Goal: Transaction & Acquisition: Purchase product/service

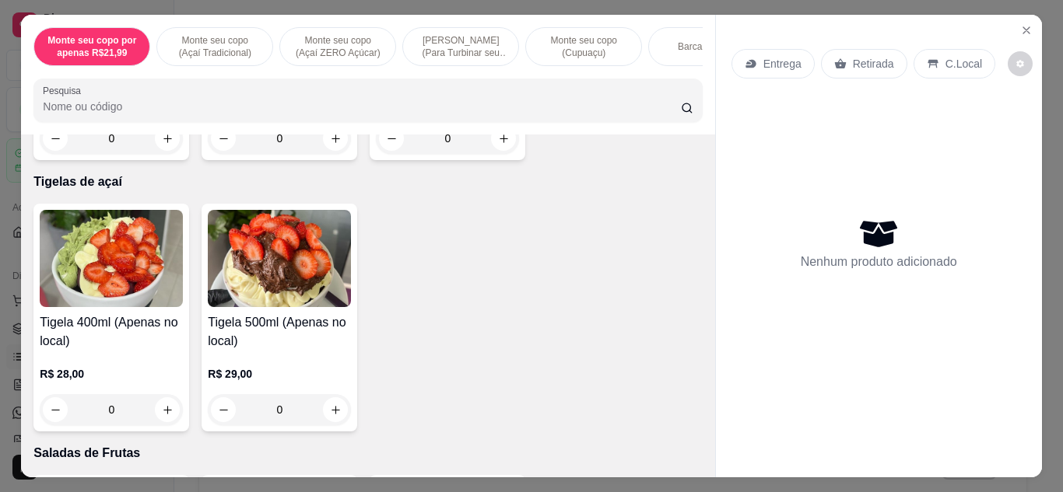
scroll to position [2320, 0]
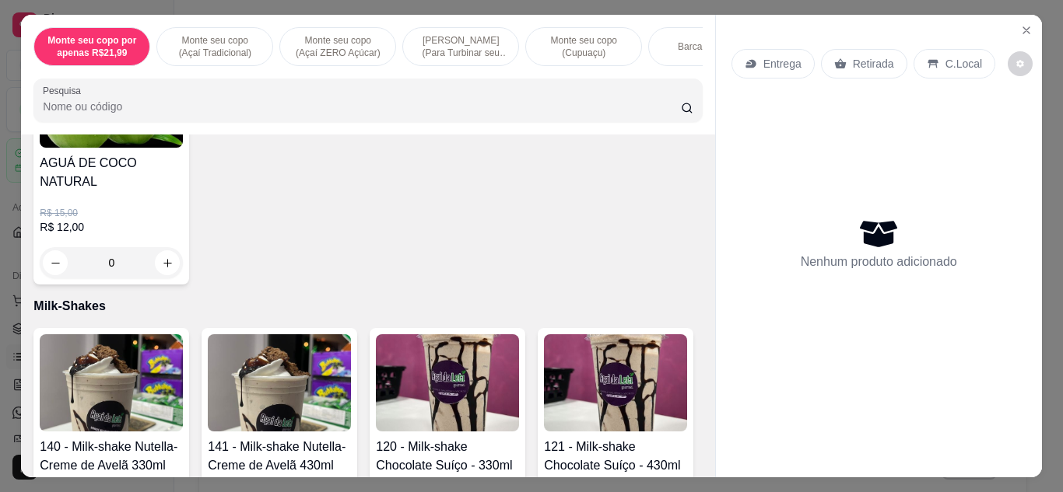
click at [696, 311] on div "Item avulso Monte seu copo por apenas R$21,99 330ml - - Copo - Sem limites! (Ap…" at bounding box center [367, 306] width 693 height 343
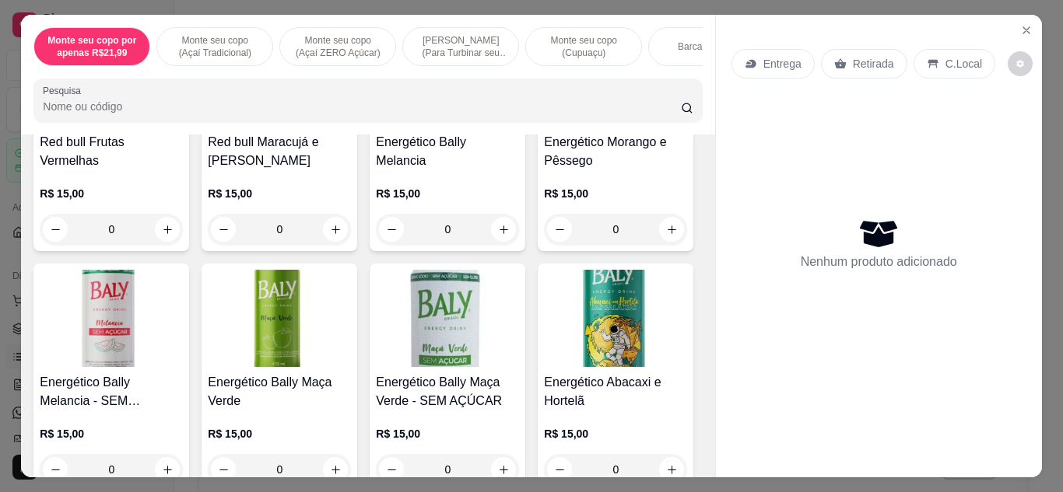
scroll to position [9394, 0]
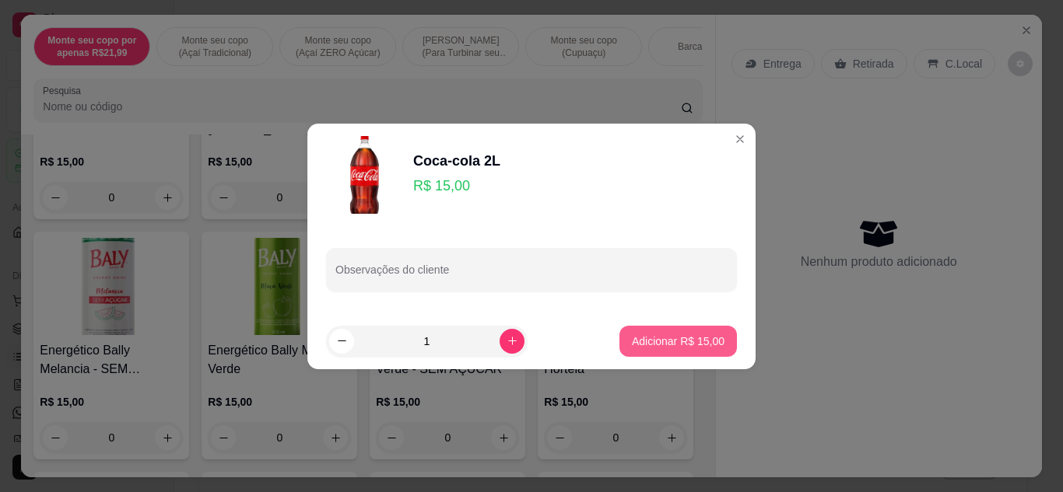
click at [653, 332] on button "Adicionar R$ 15,00" at bounding box center [677, 341] width 117 height 31
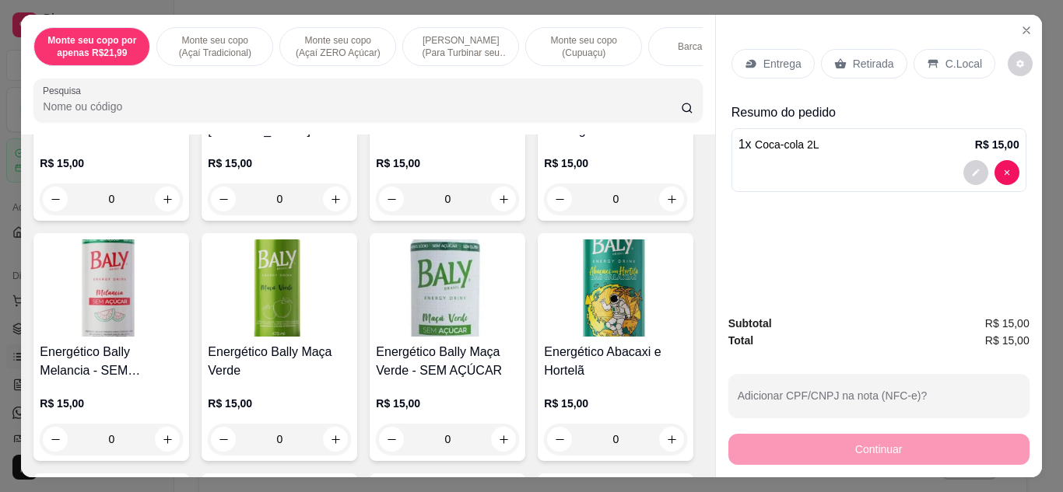
type input "1"
click at [927, 60] on icon at bounding box center [932, 64] width 10 height 9
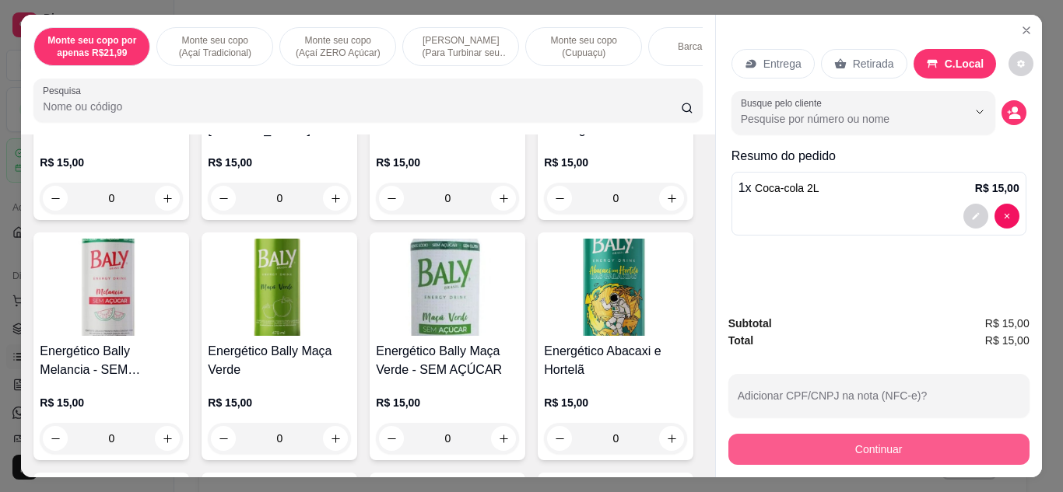
click at [920, 437] on button "Continuar" at bounding box center [878, 449] width 301 height 31
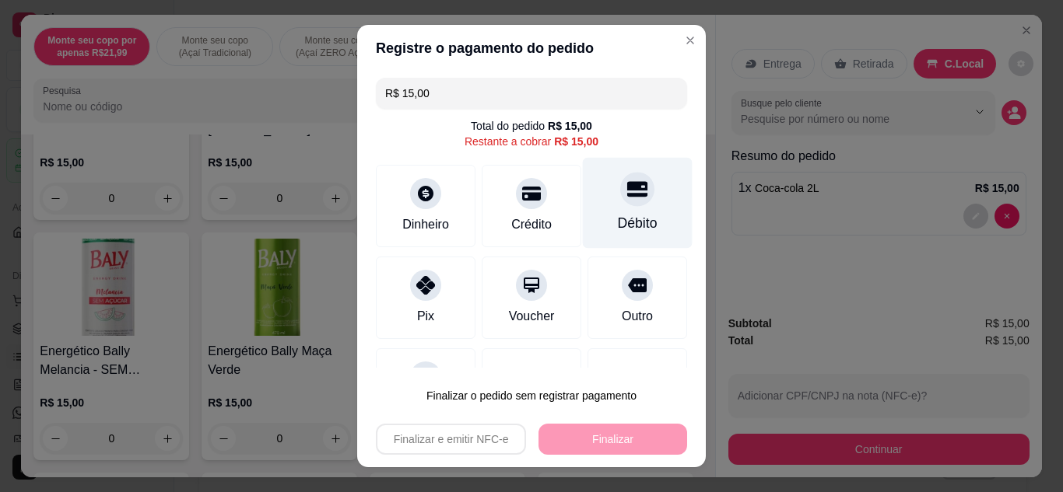
click at [618, 210] on div "Débito" at bounding box center [638, 202] width 110 height 91
type input "R$ 0,00"
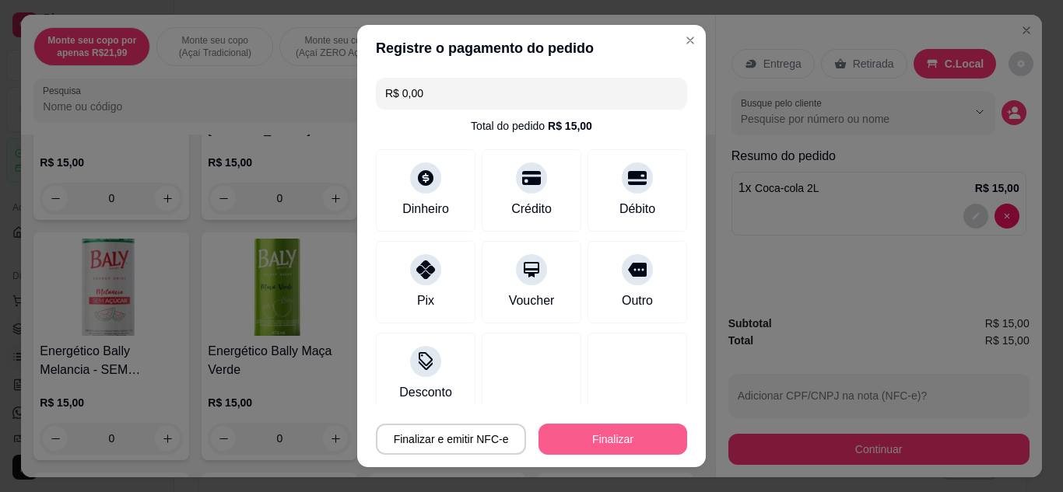
click at [584, 433] on button "Finalizar" at bounding box center [612, 439] width 149 height 31
click at [584, 433] on div "Finalizar e emitir NFC-e Finalizar" at bounding box center [531, 439] width 311 height 31
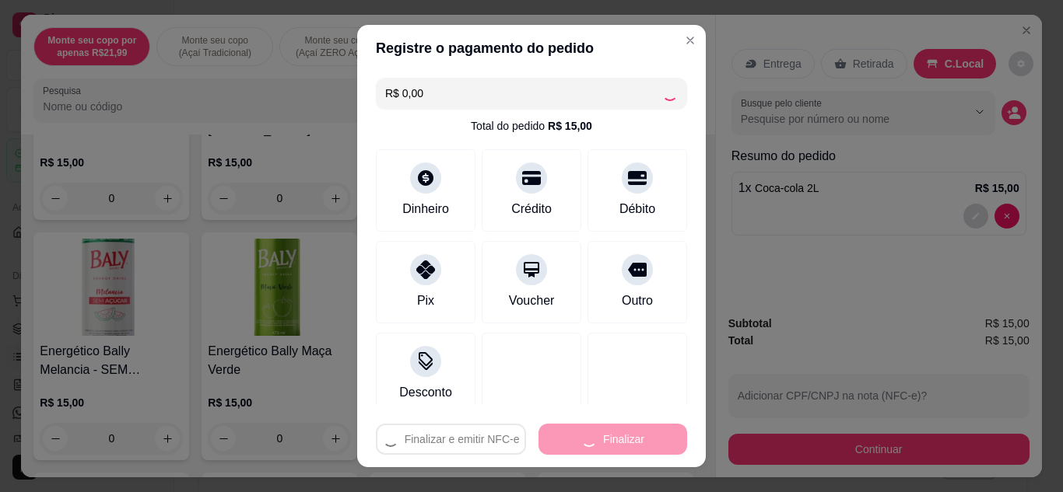
type input "0"
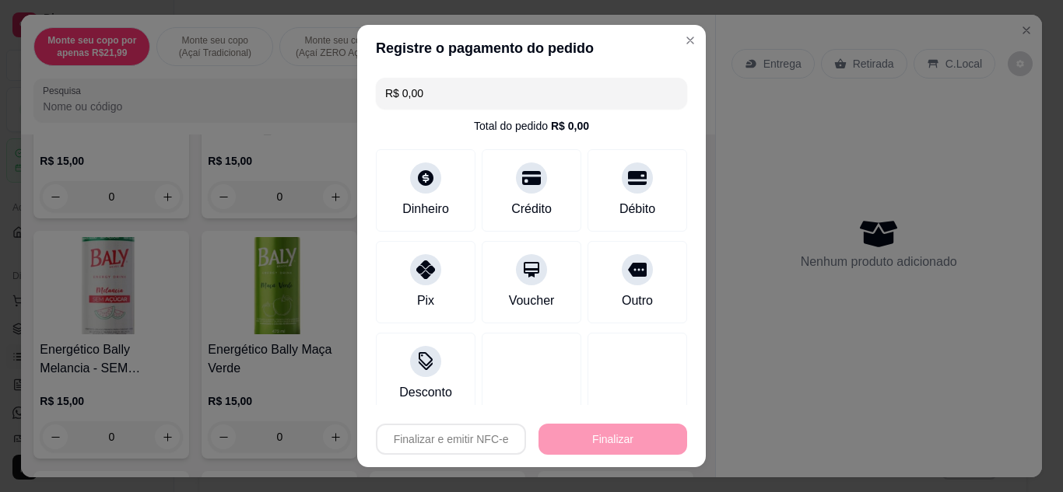
type input "-R$ 15,00"
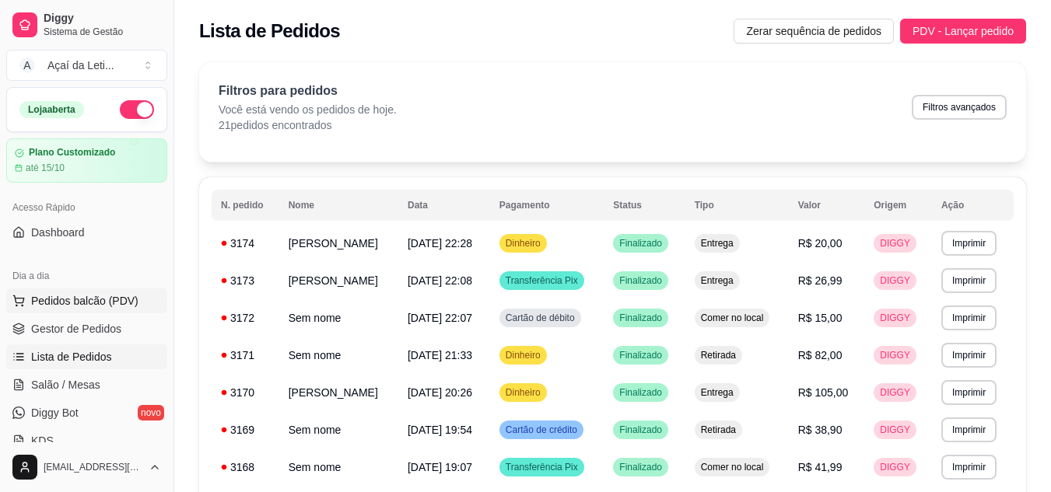
click at [98, 297] on span "Pedidos balcão (PDV)" at bounding box center [84, 301] width 107 height 16
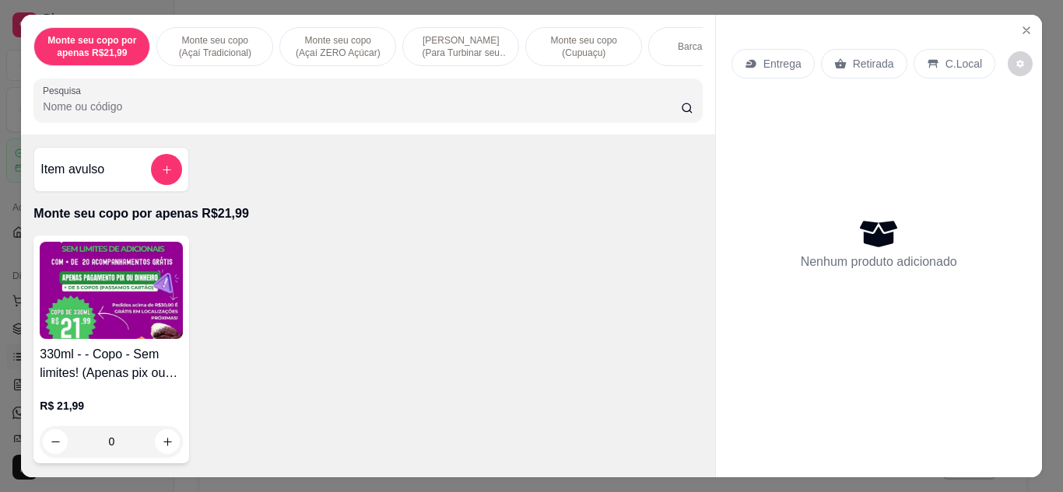
scroll to position [290, 0]
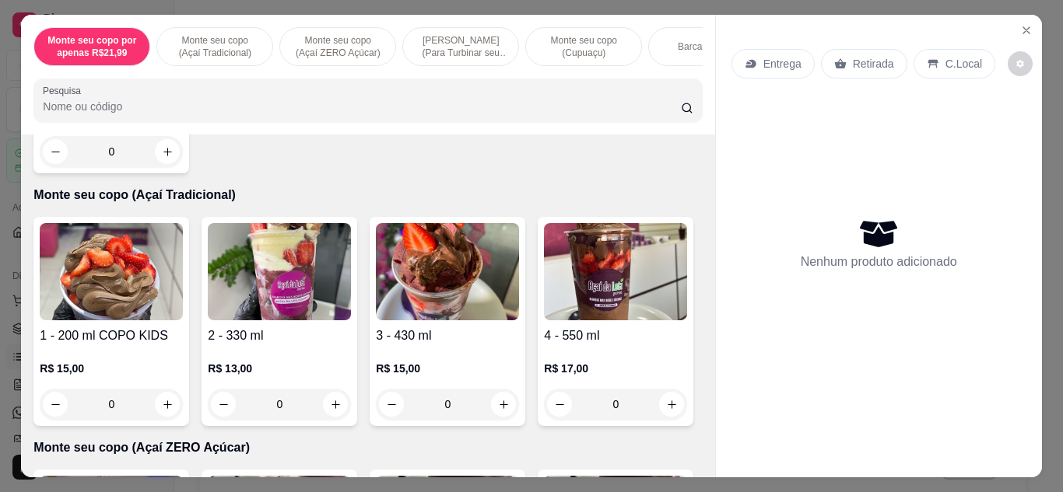
click at [408, 272] on img at bounding box center [447, 271] width 143 height 97
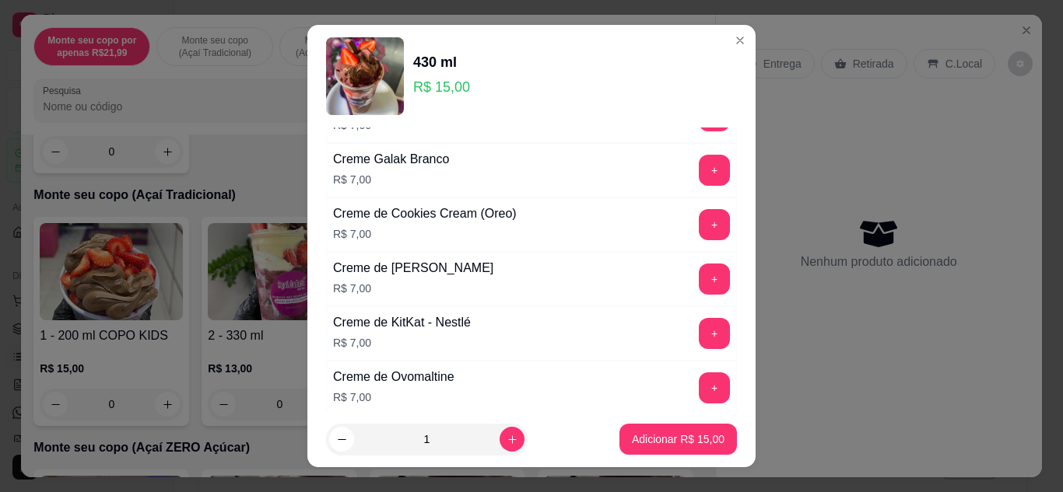
scroll to position [707, 0]
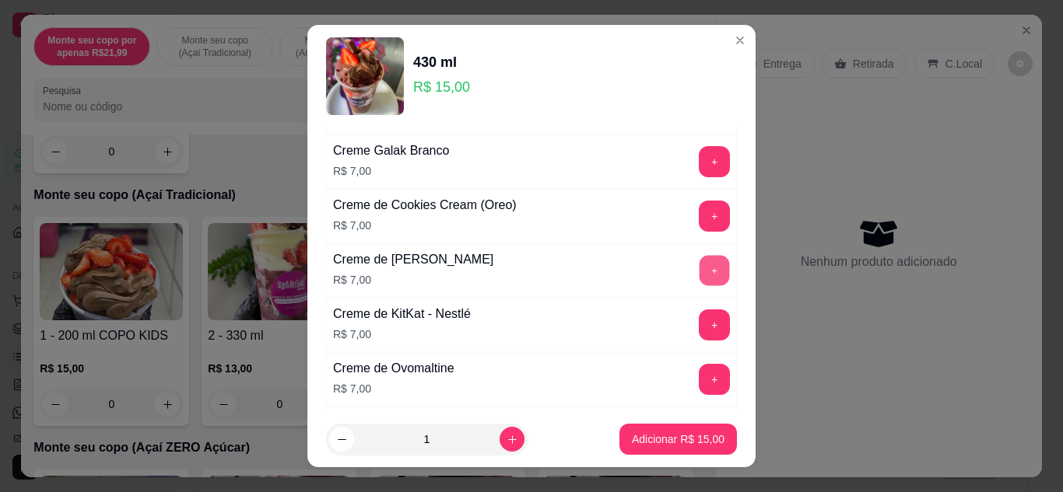
click at [699, 276] on button "+" at bounding box center [714, 270] width 30 height 30
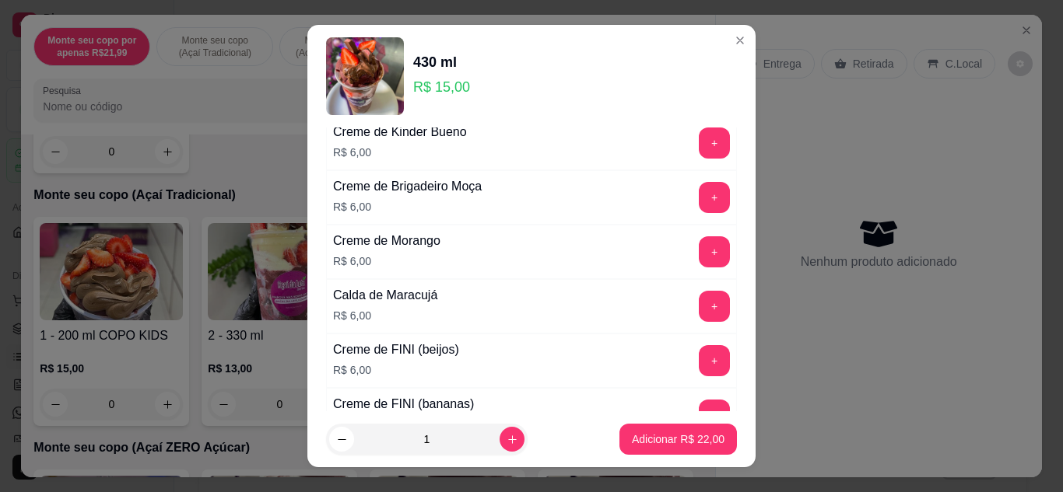
scroll to position [226, 0]
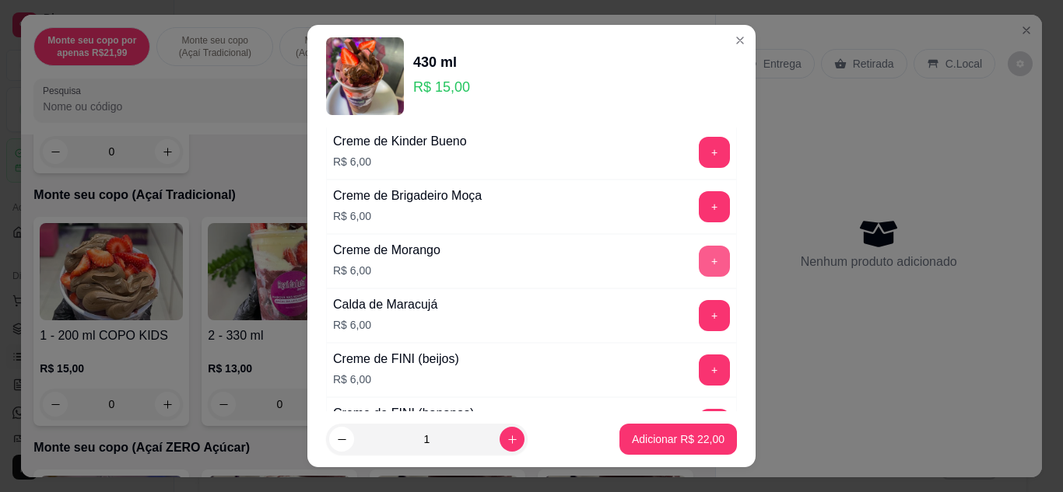
click at [699, 264] on button "+" at bounding box center [714, 261] width 31 height 31
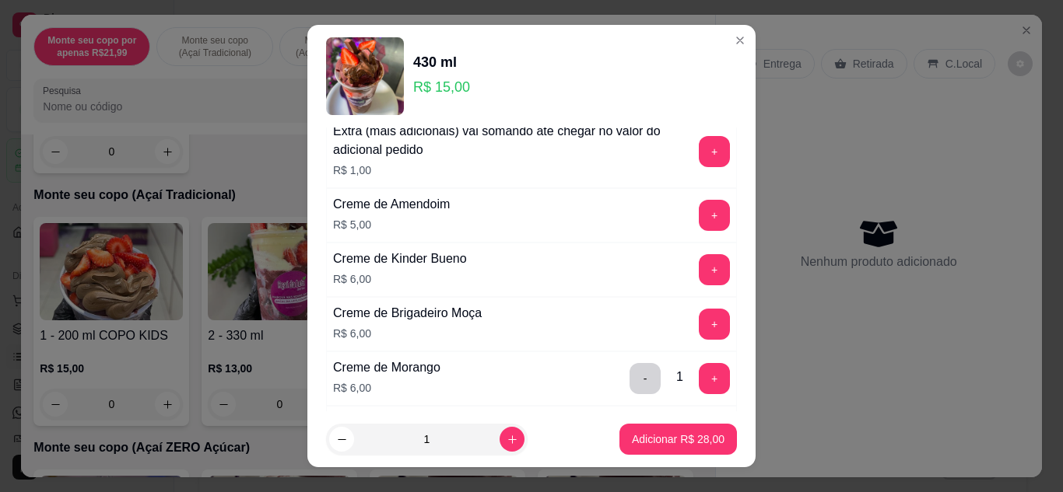
scroll to position [100, 0]
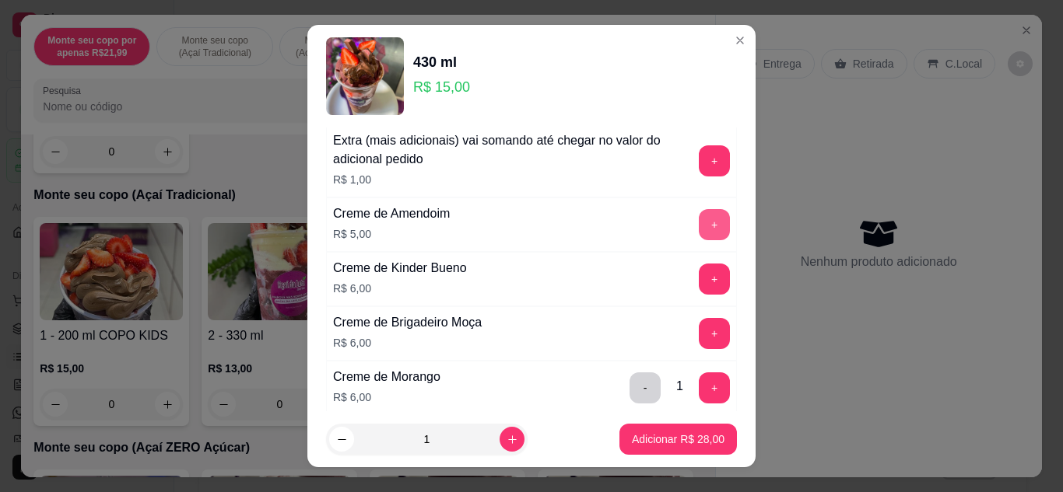
click at [699, 218] on button "+" at bounding box center [714, 224] width 31 height 31
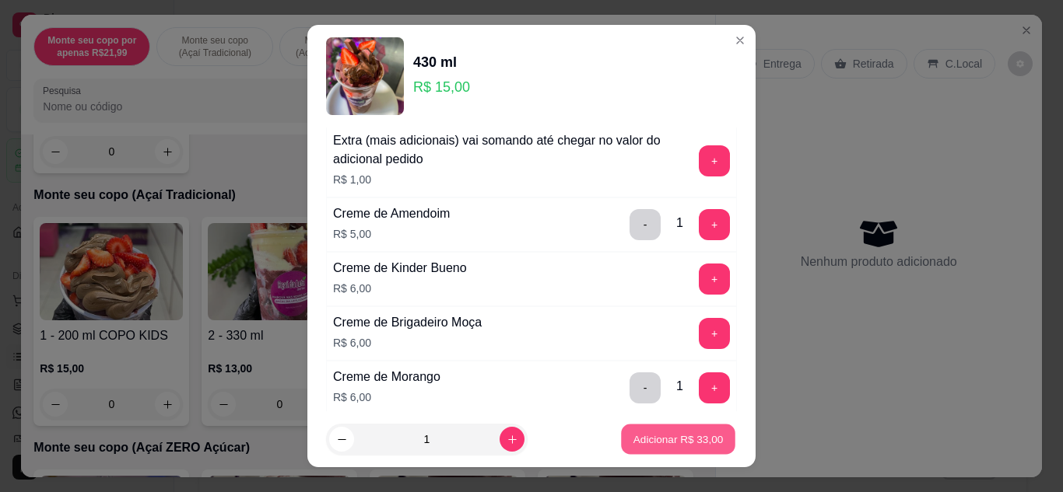
click at [671, 437] on p "Adicionar R$ 33,00" at bounding box center [678, 440] width 90 height 15
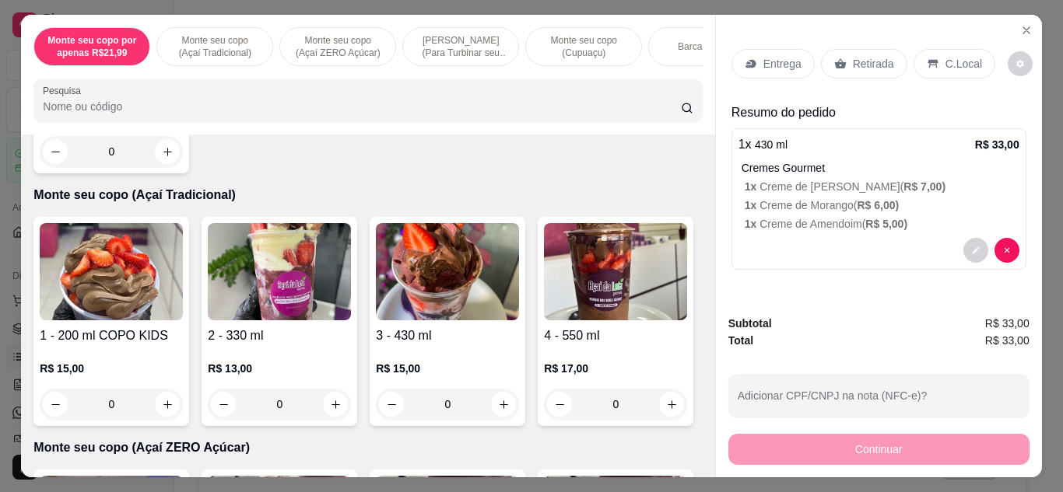
click at [853, 60] on p "Retirada" at bounding box center [873, 64] width 41 height 16
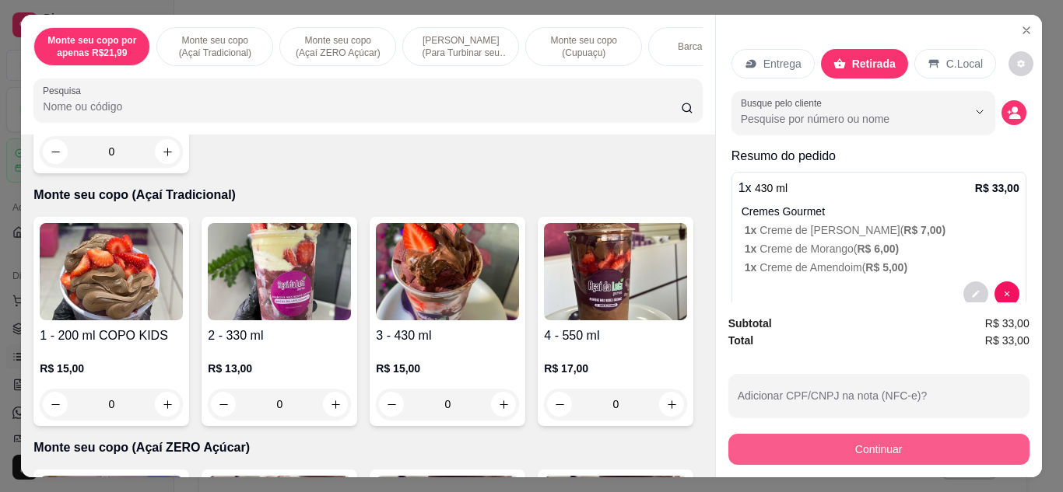
click at [861, 442] on button "Continuar" at bounding box center [878, 449] width 301 height 31
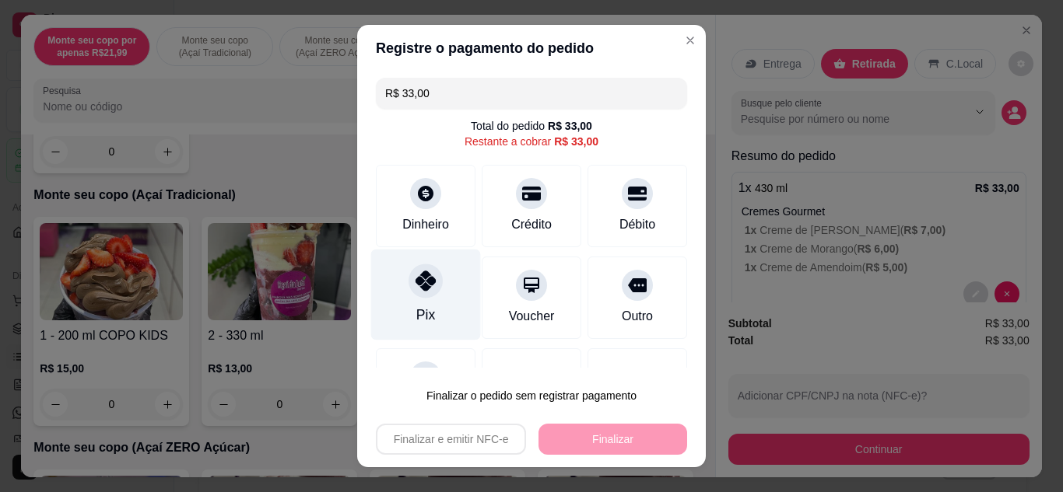
click at [408, 282] on div at bounding box center [425, 281] width 34 height 34
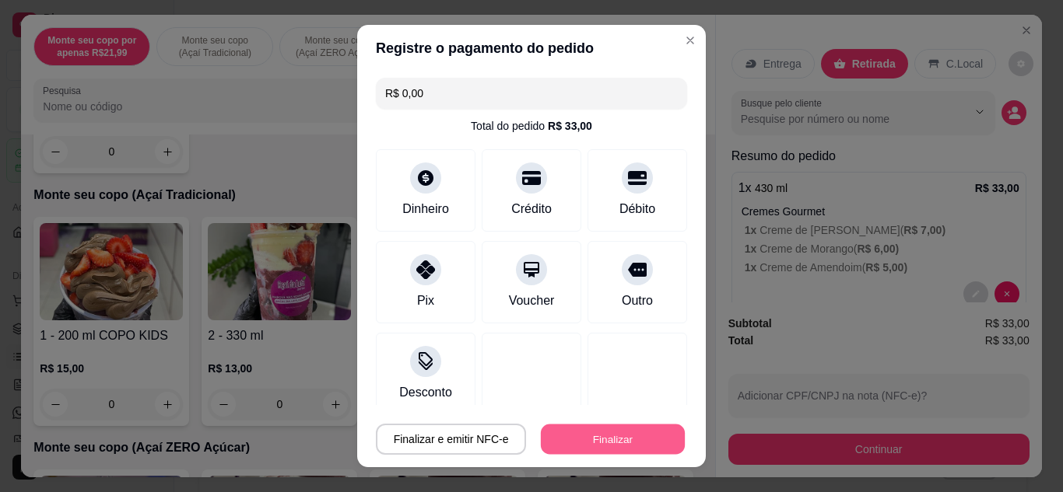
click at [580, 442] on button "Finalizar" at bounding box center [613, 440] width 144 height 30
click at [580, 442] on div "Finalizar e emitir NFC-e Finalizar" at bounding box center [531, 439] width 311 height 31
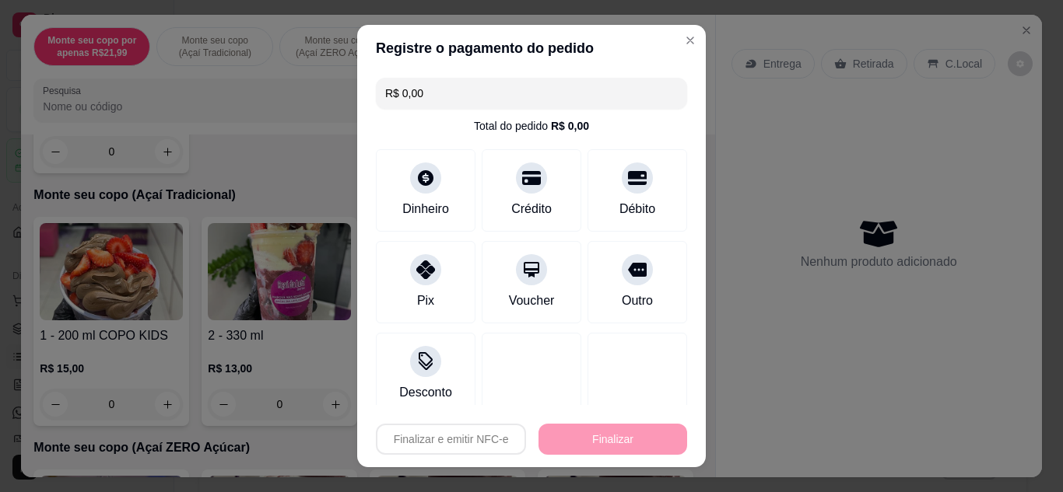
type input "-R$ 33,00"
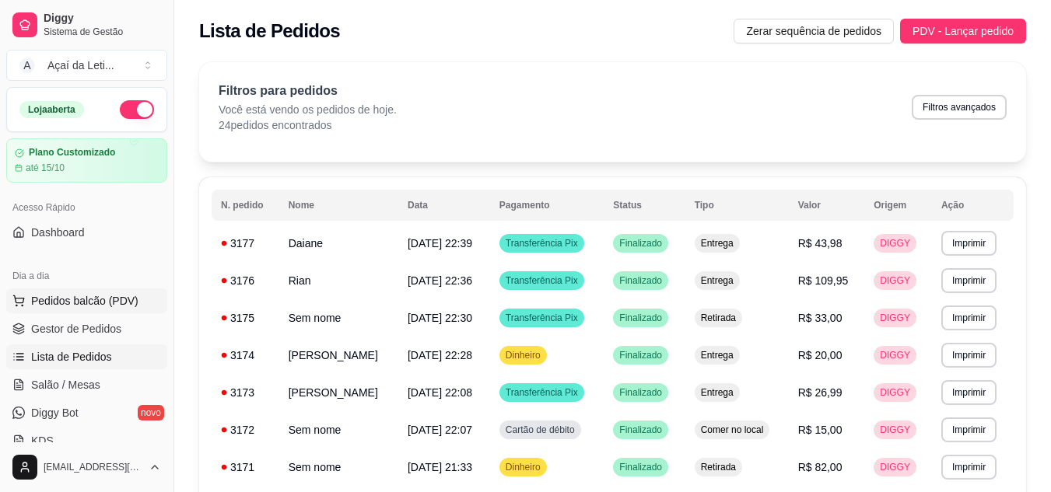
click at [126, 297] on span "Pedidos balcão (PDV)" at bounding box center [84, 301] width 107 height 16
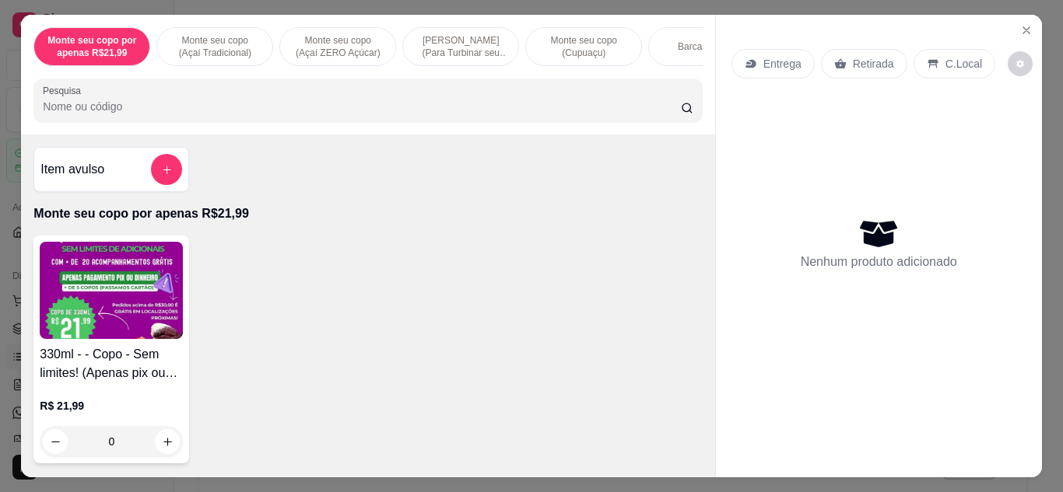
click at [579, 156] on div "Item avulso Monte seu copo por apenas R$21,99 330ml - - Copo - Sem limites! (Ap…" at bounding box center [367, 306] width 693 height 343
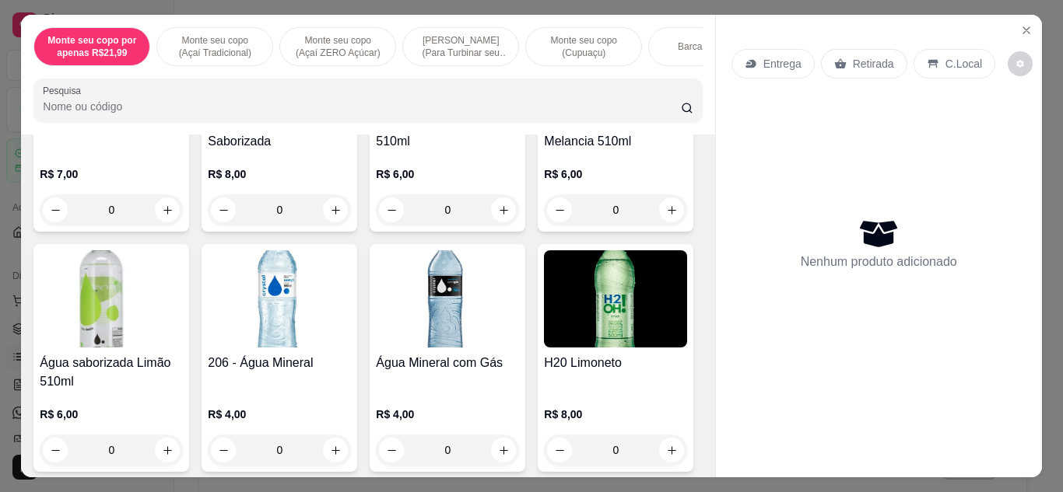
scroll to position [8038, 0]
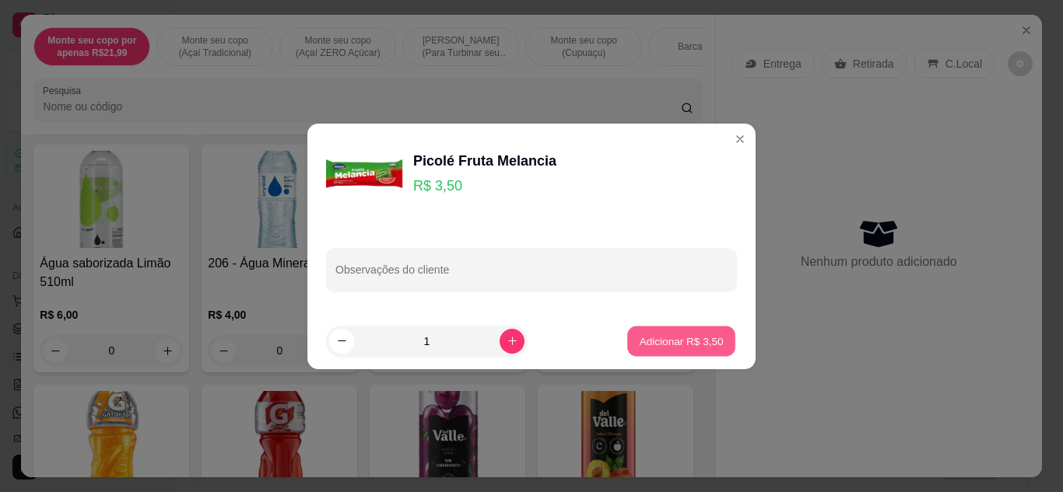
click at [672, 340] on p "Adicionar R$ 3,50" at bounding box center [681, 341] width 84 height 15
type input "1"
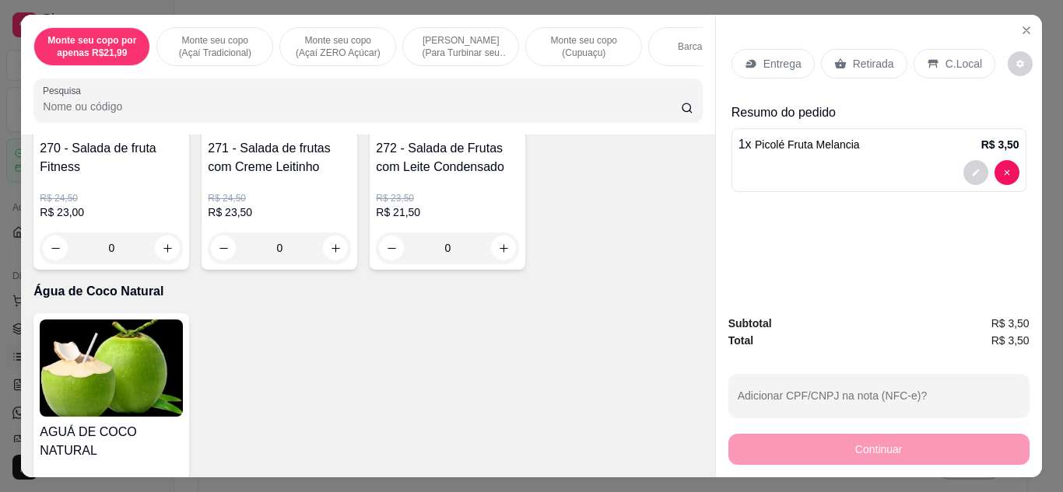
scroll to position [0, 0]
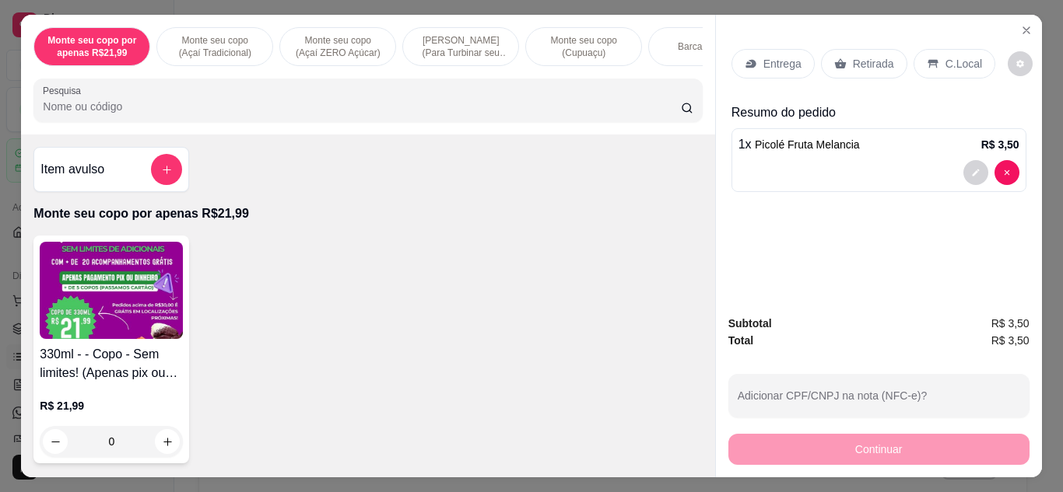
click at [123, 177] on div "Item avulso" at bounding box center [111, 169] width 142 height 31
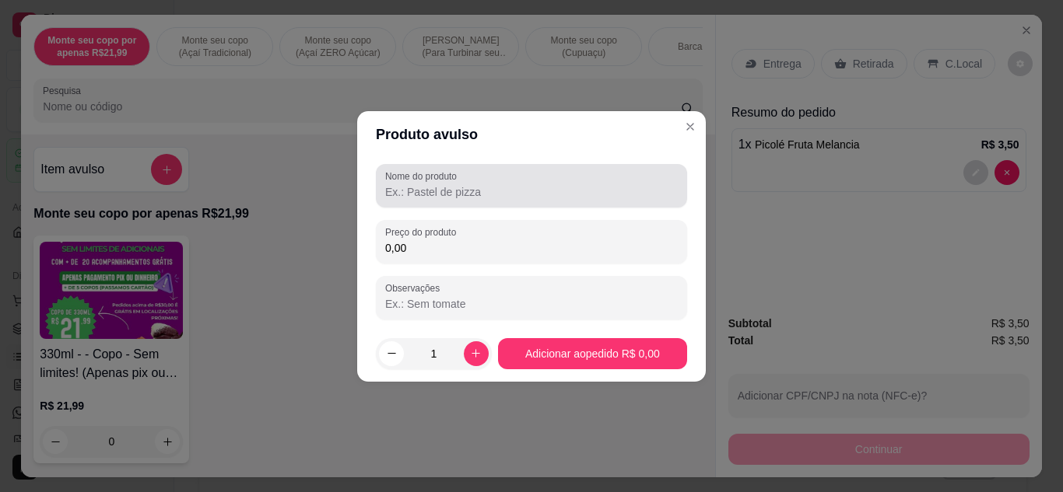
click at [423, 191] on input "Nome do produto" at bounding box center [531, 192] width 293 height 16
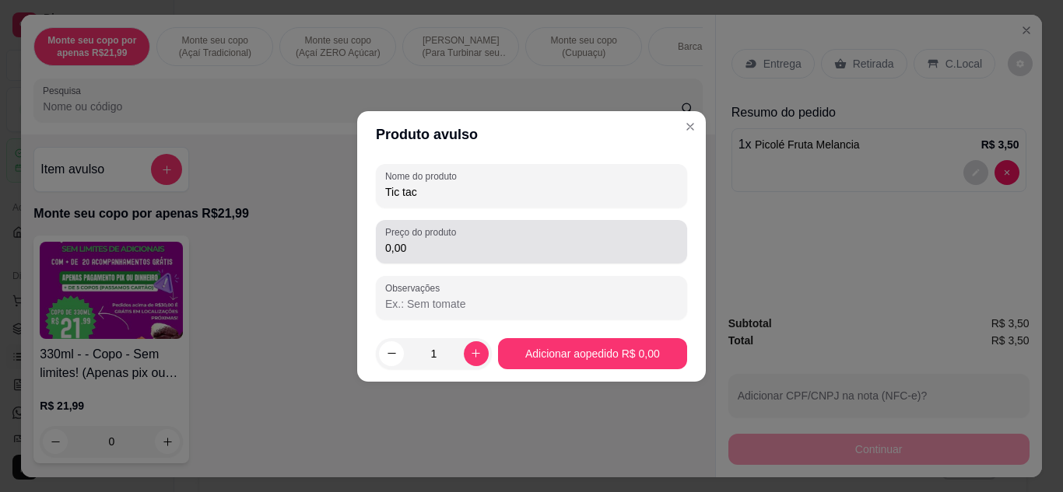
type input "Tic tac"
click at [413, 255] on input "0,00" at bounding box center [531, 248] width 293 height 16
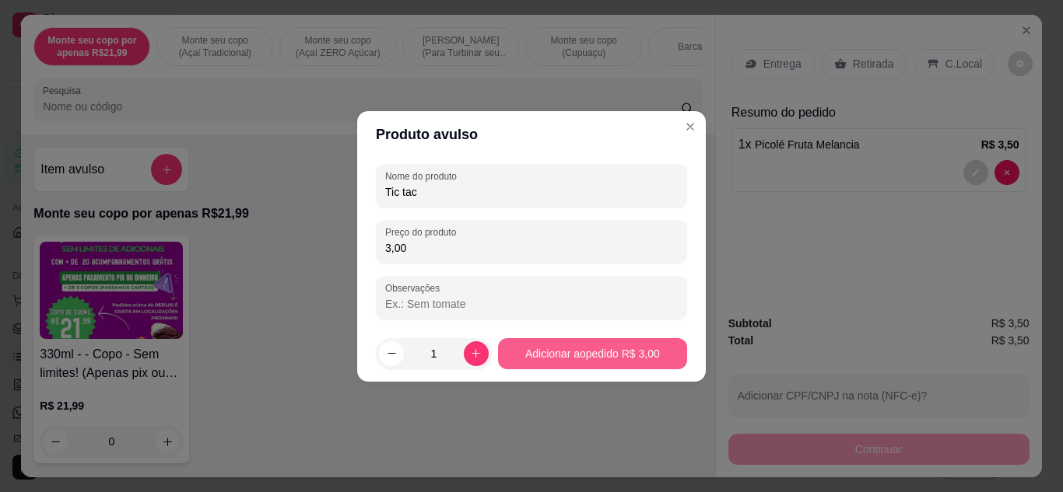
type input "3,00"
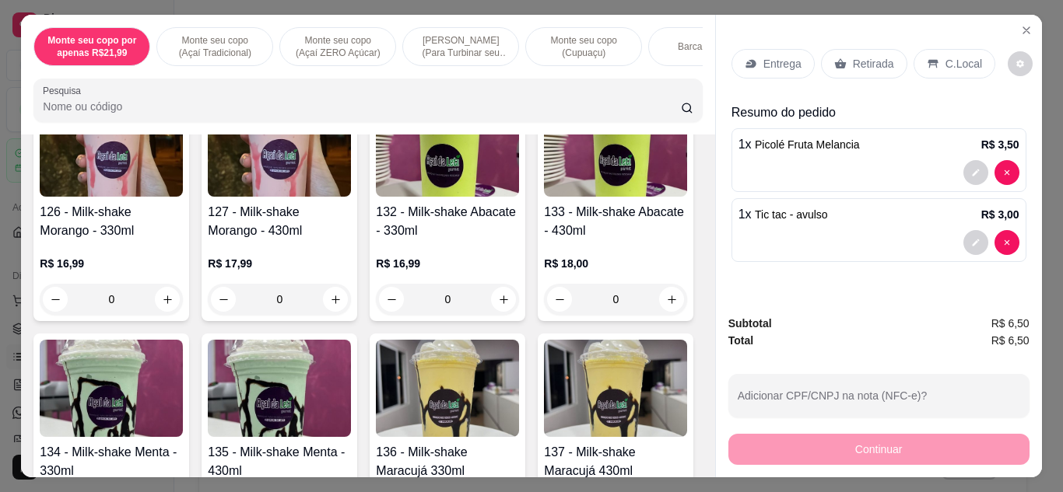
scroll to position [3035, 0]
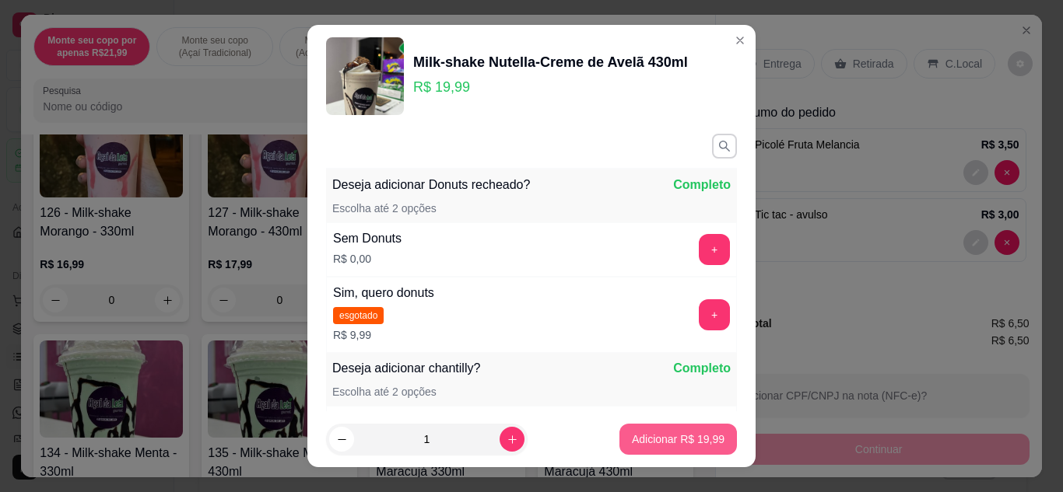
click at [696, 433] on p "Adicionar R$ 19,99" at bounding box center [678, 440] width 93 height 16
type input "1"
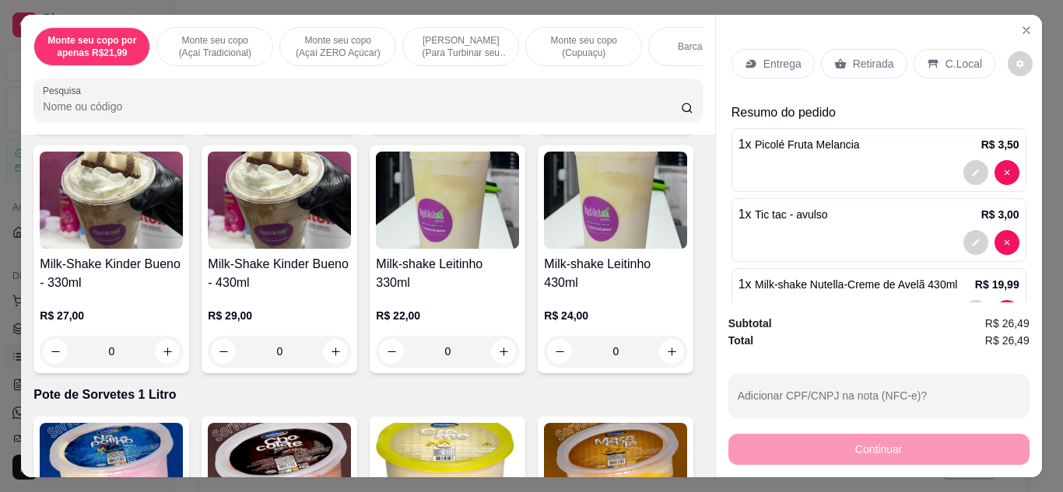
scroll to position [3805, 0]
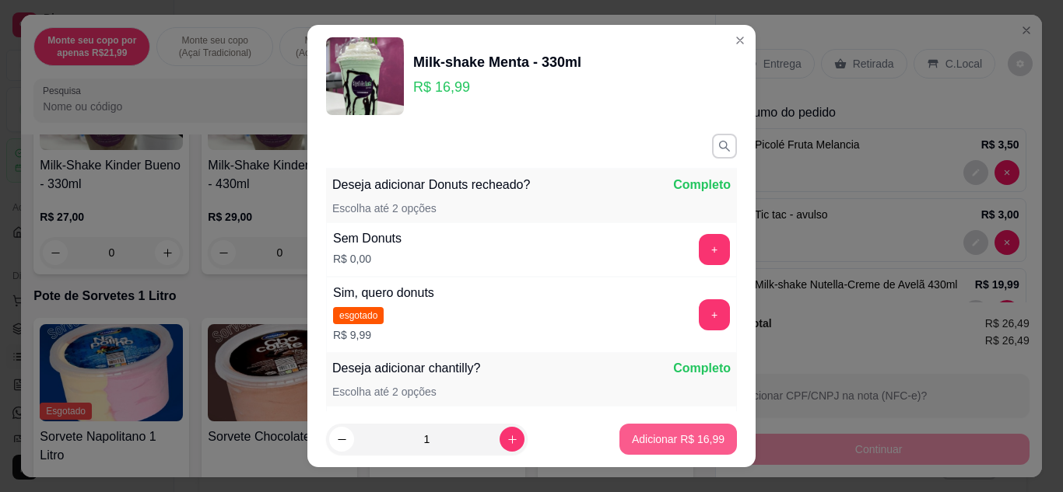
click at [667, 439] on p "Adicionar R$ 16,99" at bounding box center [678, 440] width 93 height 16
type input "1"
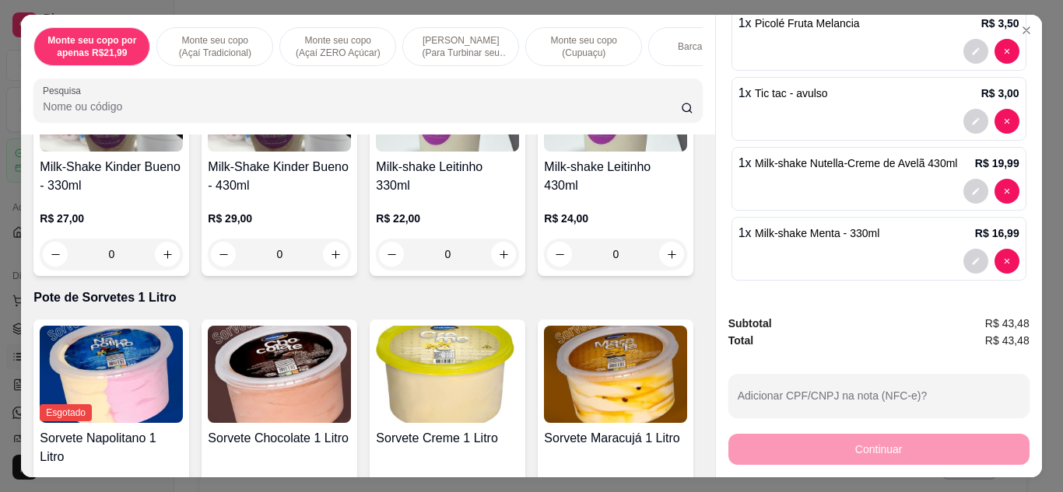
scroll to position [0, 0]
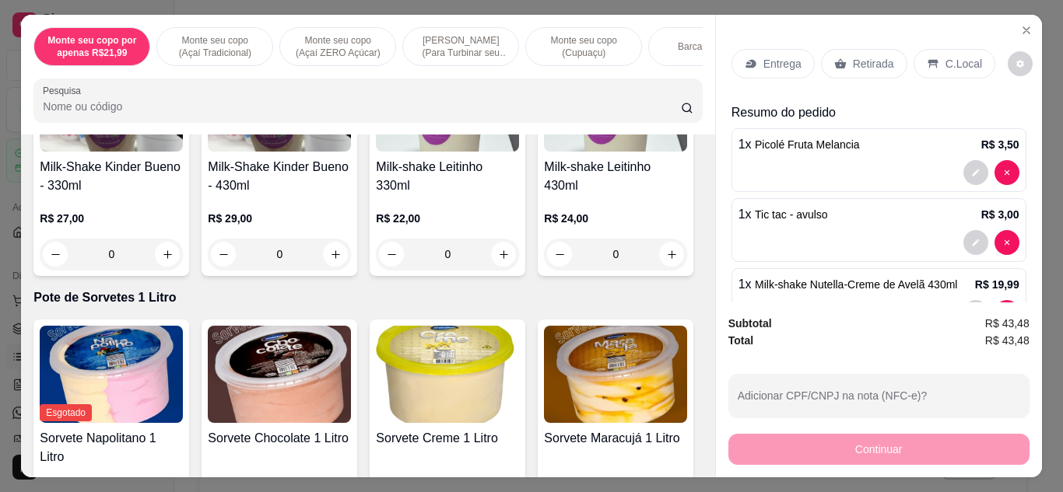
click at [853, 57] on p "Retirada" at bounding box center [873, 64] width 41 height 16
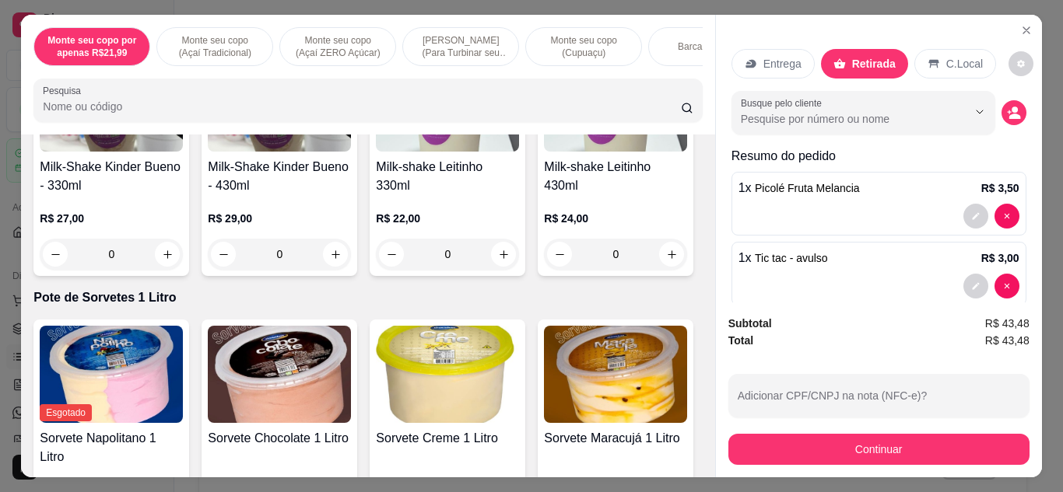
click at [938, 41] on div "Entrega Retirada C.Local" at bounding box center [878, 64] width 295 height 54
click at [925, 65] on div "C.Local" at bounding box center [955, 64] width 82 height 30
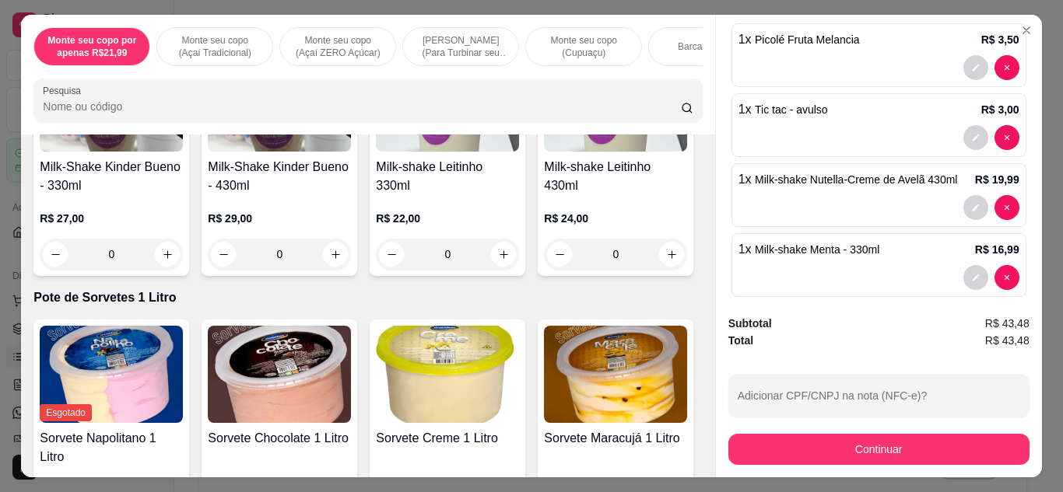
scroll to position [165, 0]
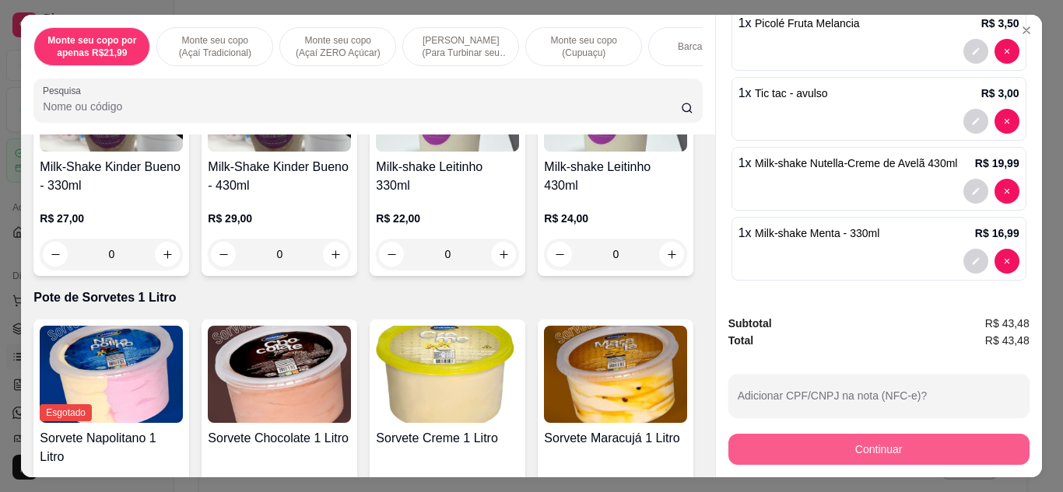
click at [901, 447] on button "Continuar" at bounding box center [878, 449] width 301 height 31
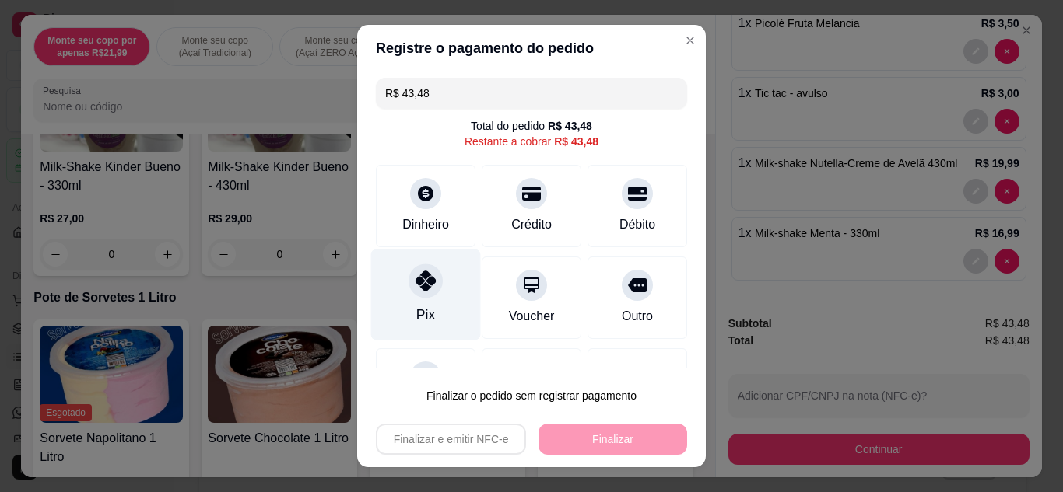
click at [408, 298] on div "Pix" at bounding box center [426, 294] width 110 height 91
type input "R$ 0,00"
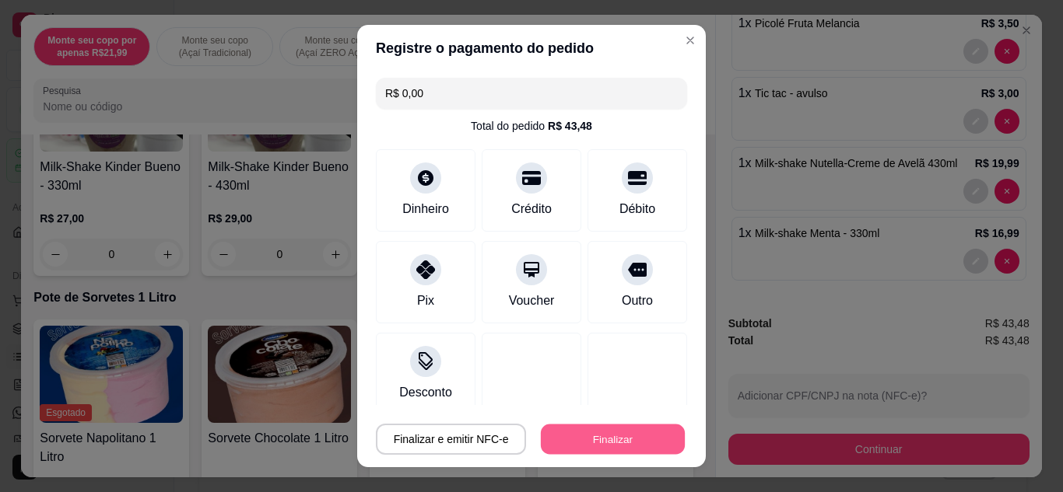
click at [607, 441] on button "Finalizar" at bounding box center [613, 440] width 144 height 30
click at [607, 441] on div "Finalizar e emitir NFC-e Finalizar" at bounding box center [531, 439] width 311 height 31
type input "0"
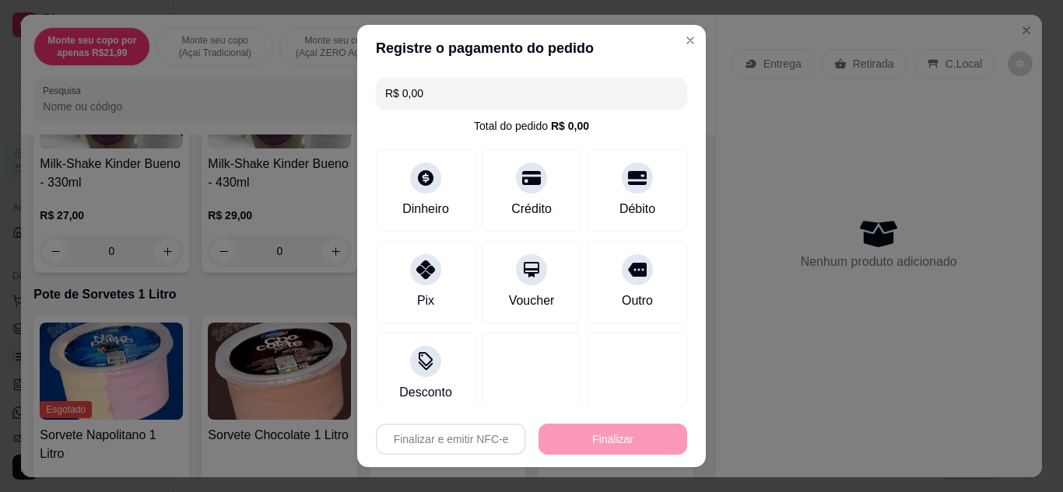
type input "-R$ 43,48"
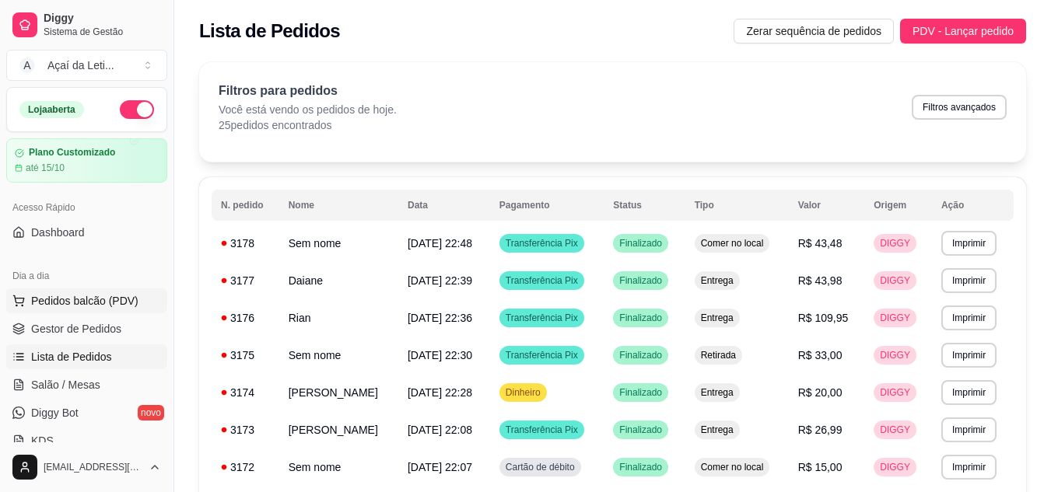
click at [117, 300] on span "Pedidos balcão (PDV)" at bounding box center [84, 301] width 107 height 16
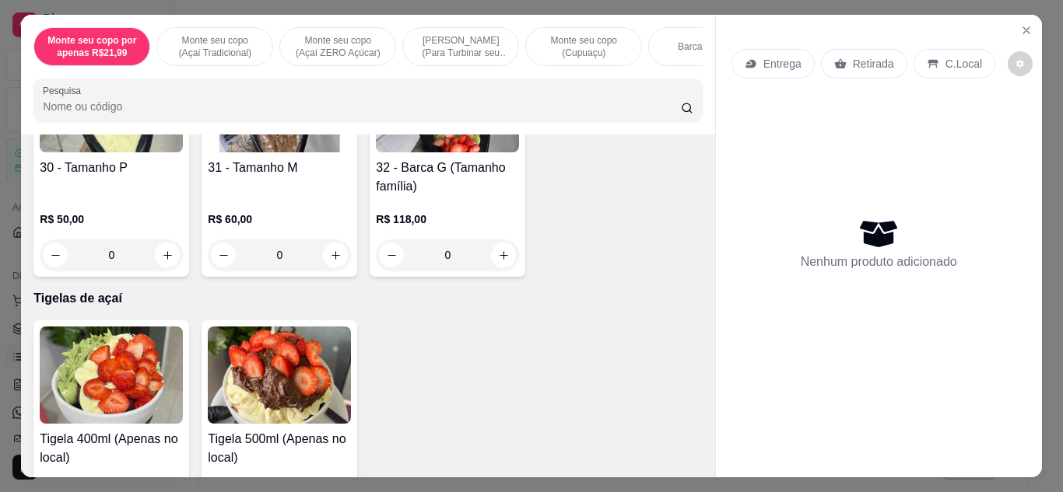
scroll to position [1224, 0]
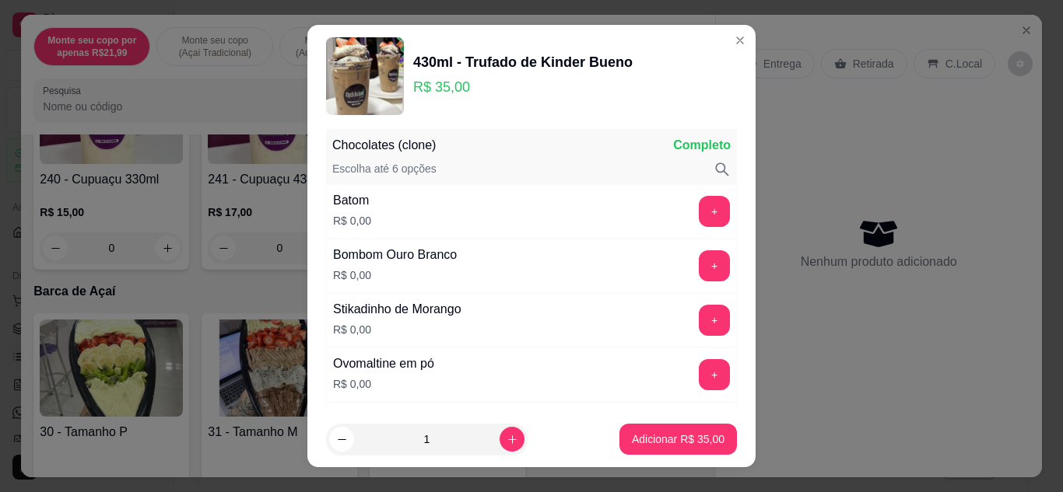
scroll to position [1111, 0]
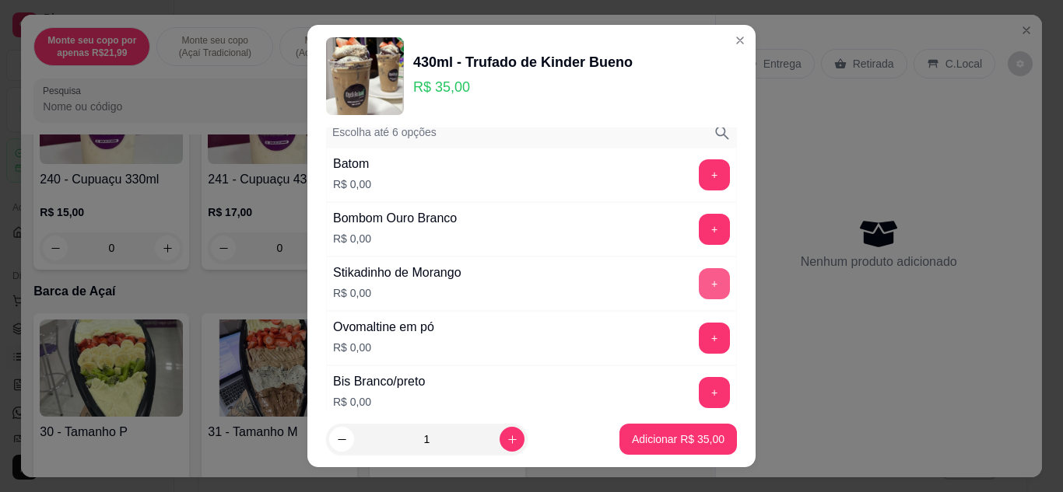
click at [699, 282] on button "+" at bounding box center [714, 283] width 31 height 31
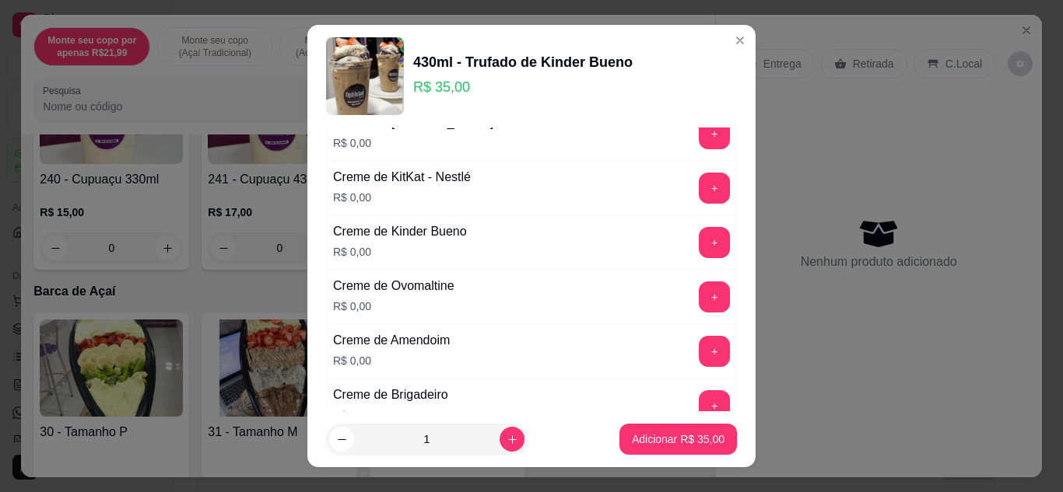
scroll to position [216, 0]
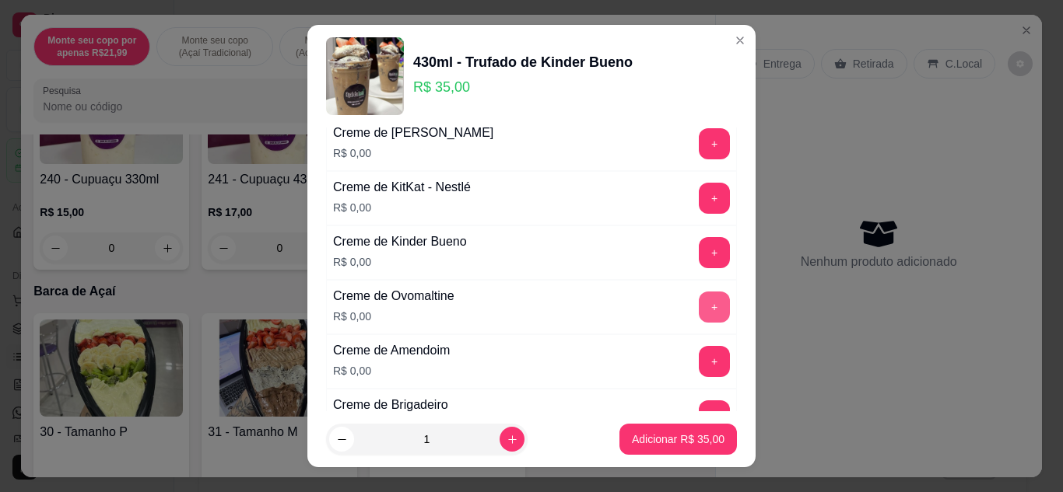
click at [699, 304] on button "+" at bounding box center [714, 307] width 31 height 31
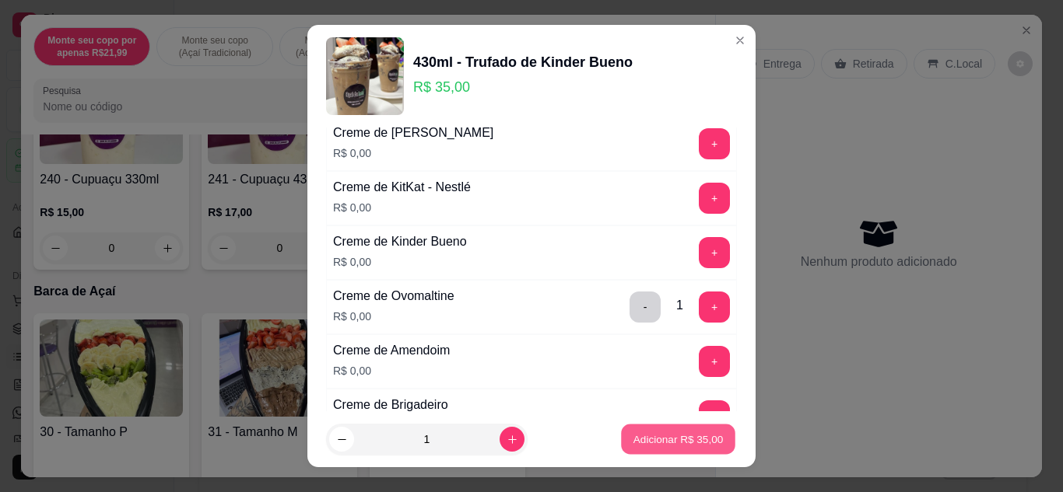
click at [633, 435] on p "Adicionar R$ 35,00" at bounding box center [678, 440] width 90 height 15
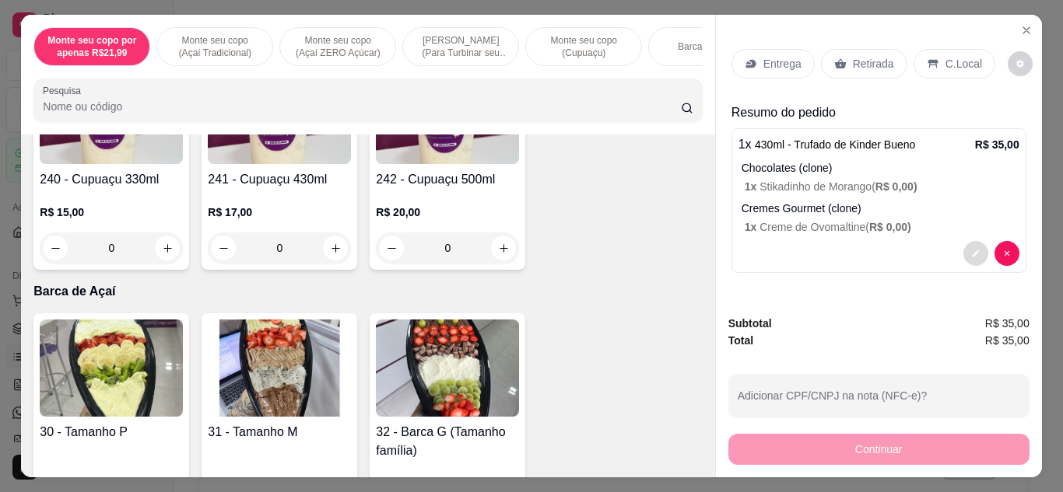
click at [963, 251] on button "decrease-product-quantity" at bounding box center [975, 253] width 25 height 25
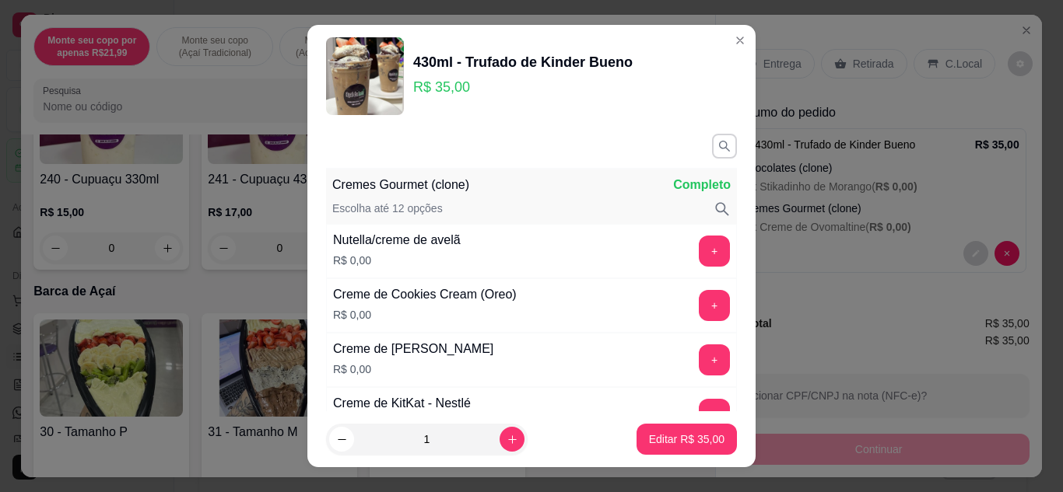
scroll to position [2682, 0]
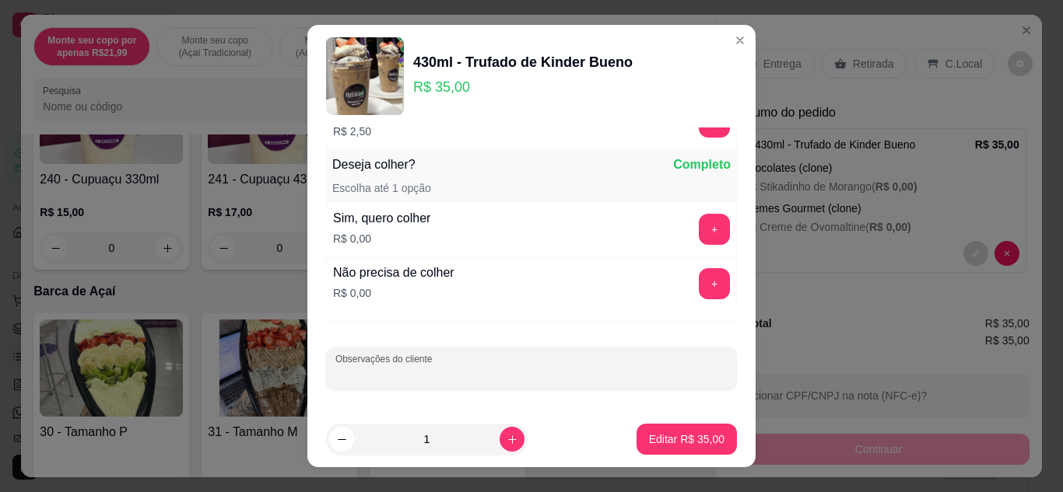
click at [440, 379] on input "Observações do cliente" at bounding box center [531, 375] width 392 height 16
type input "Jader"
click at [689, 433] on p "Editar R$ 35,00" at bounding box center [686, 440] width 73 height 15
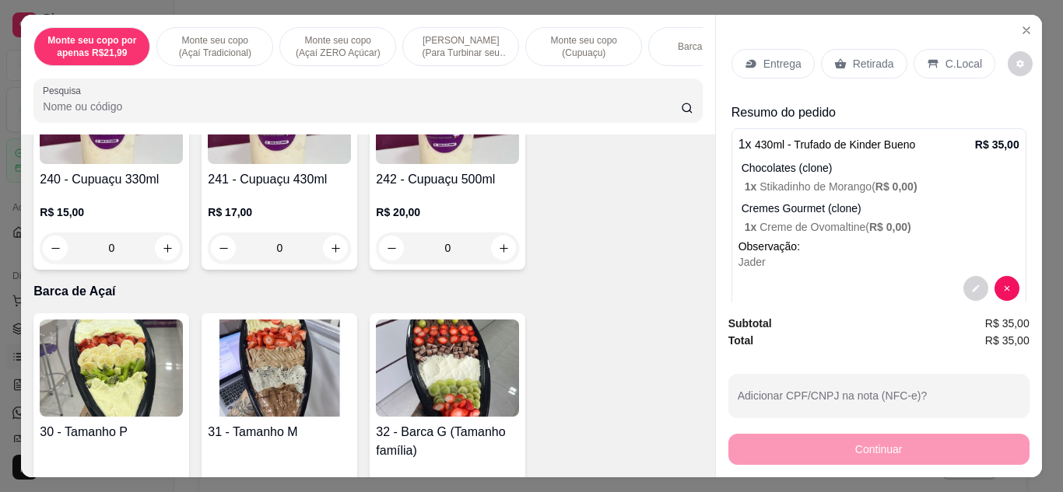
click at [950, 57] on p "C.Local" at bounding box center [963, 64] width 37 height 16
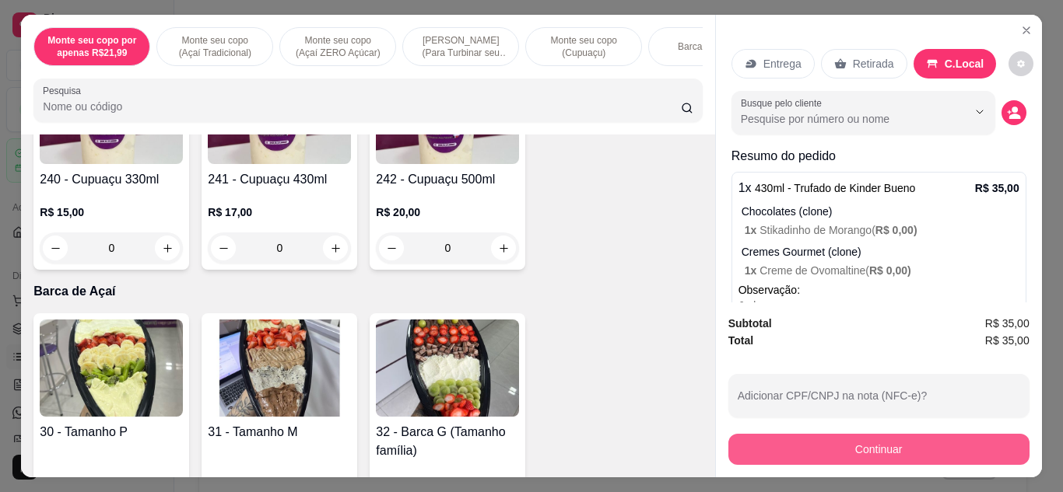
click at [894, 445] on button "Continuar" at bounding box center [878, 449] width 301 height 31
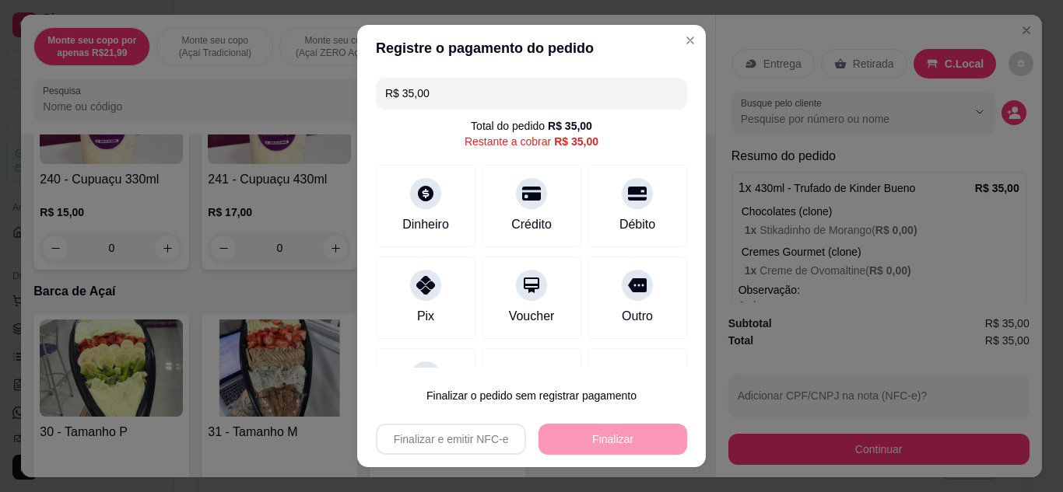
scroll to position [68, 0]
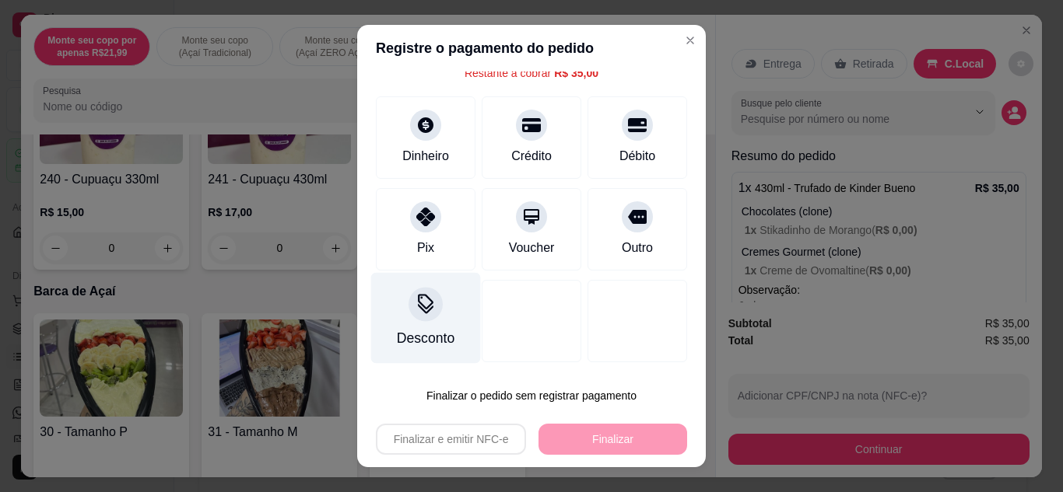
click at [432, 312] on div "Desconto" at bounding box center [426, 317] width 110 height 91
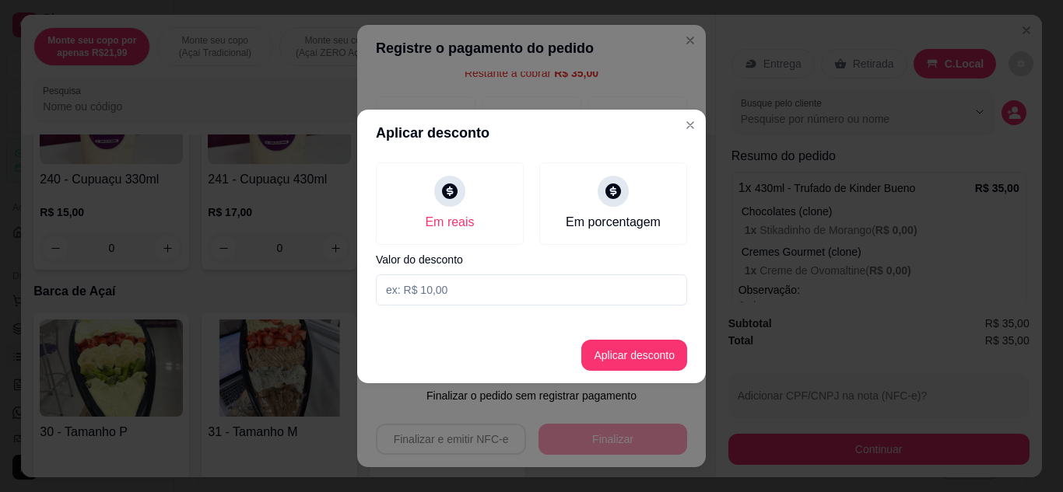
click at [429, 289] on input at bounding box center [531, 290] width 311 height 31
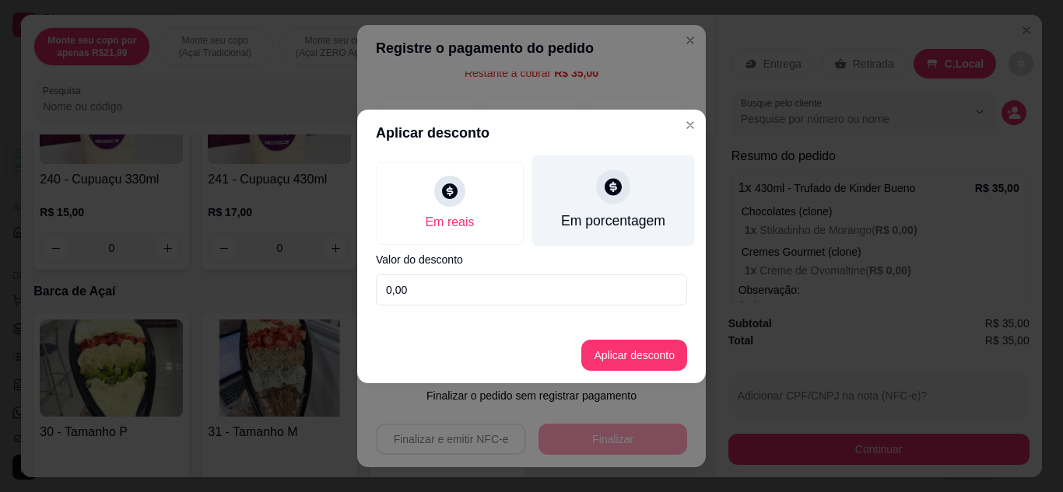
type input "0,00"
click at [622, 183] on icon at bounding box center [613, 187] width 20 height 20
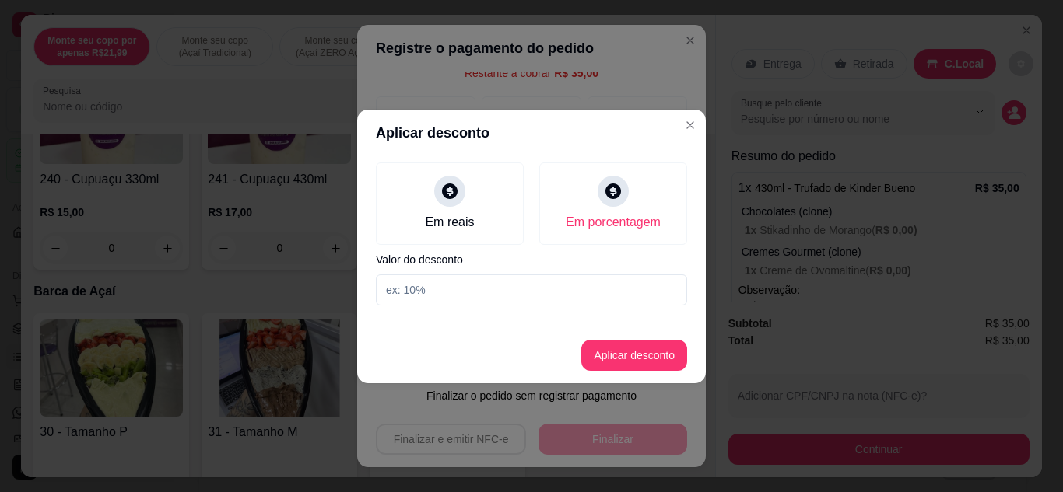
click at [419, 293] on input at bounding box center [531, 290] width 311 height 31
type input "10"
click at [666, 346] on button "Aplicar desconto" at bounding box center [634, 355] width 106 height 31
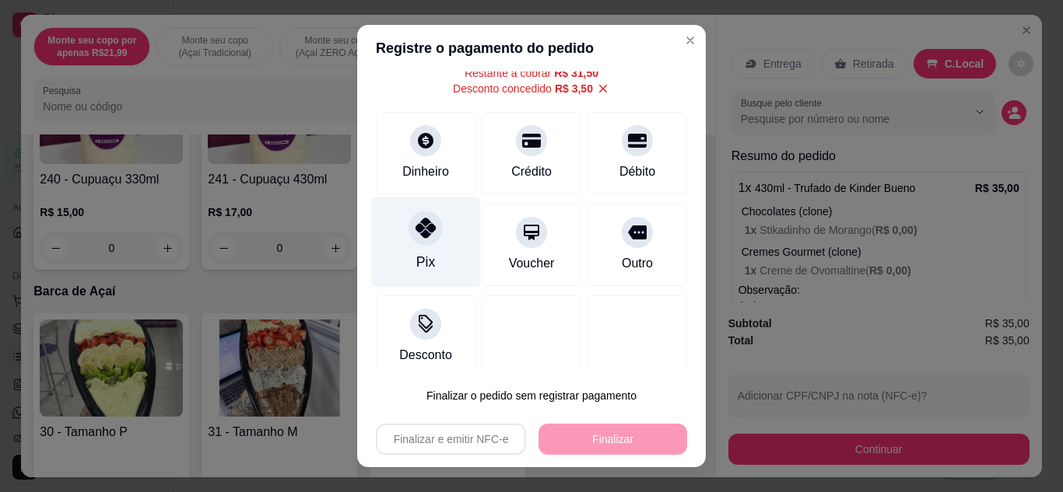
click at [420, 229] on icon at bounding box center [425, 228] width 20 height 20
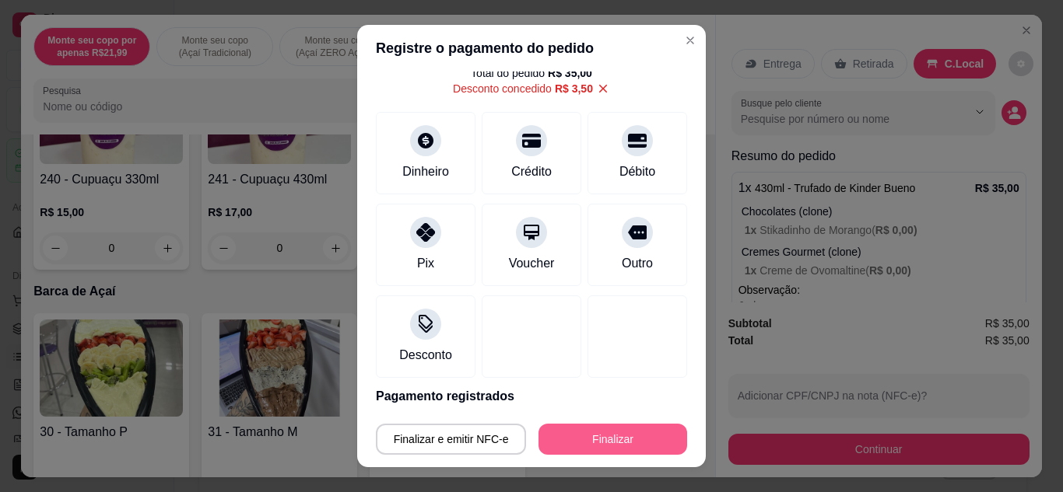
click at [607, 437] on button "Finalizar" at bounding box center [612, 439] width 149 height 31
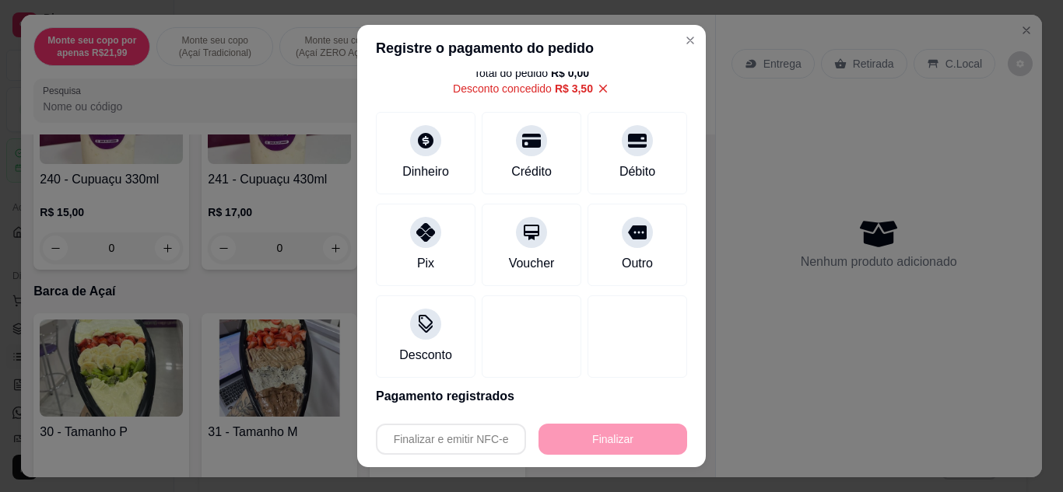
type input "-R$ 35,00"
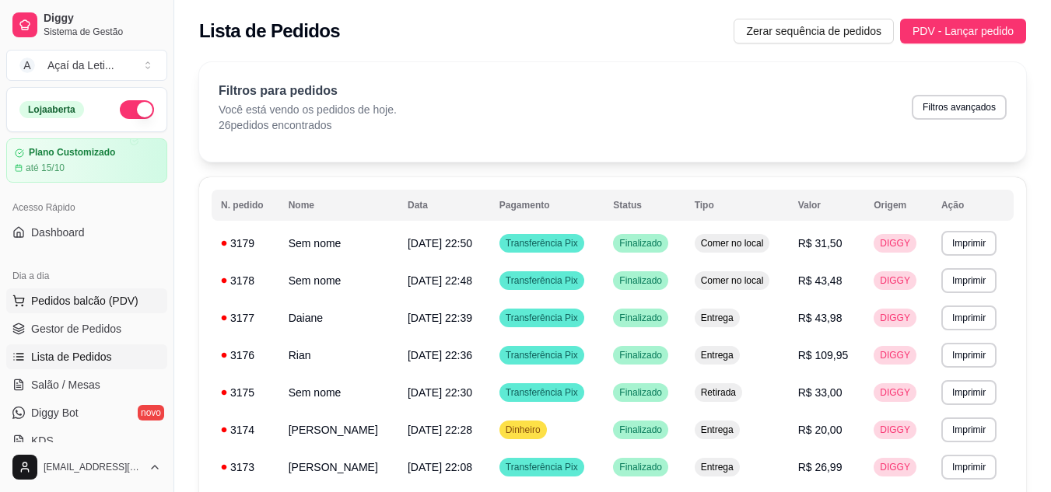
click at [74, 300] on span "Pedidos balcão (PDV)" at bounding box center [84, 301] width 107 height 16
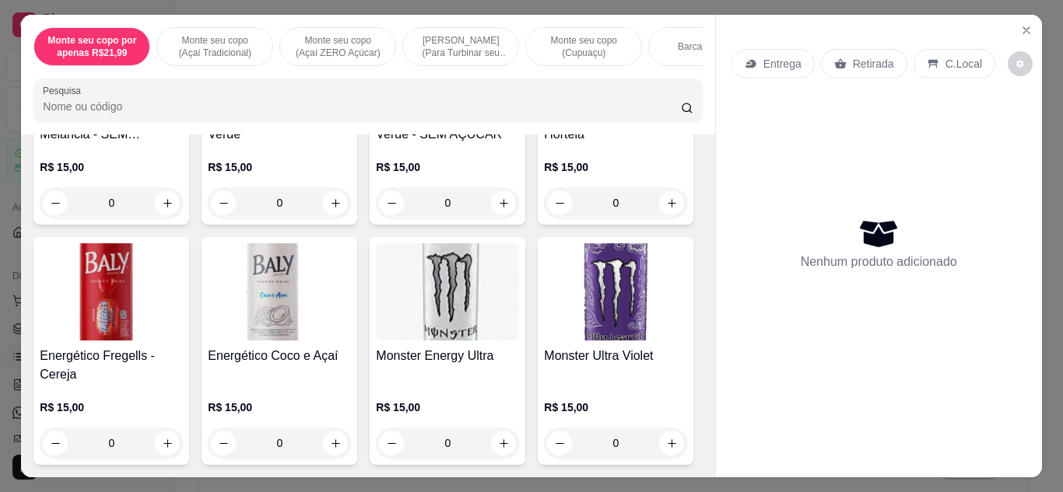
scroll to position [12172, 0]
click at [280, 243] on img at bounding box center [279, 291] width 143 height 97
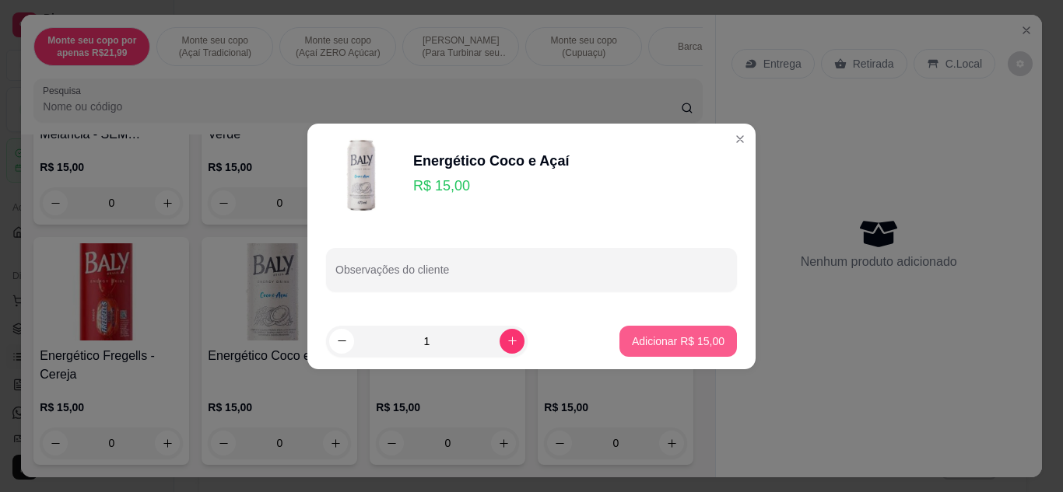
click at [696, 337] on p "Adicionar R$ 15,00" at bounding box center [678, 342] width 93 height 16
type input "1"
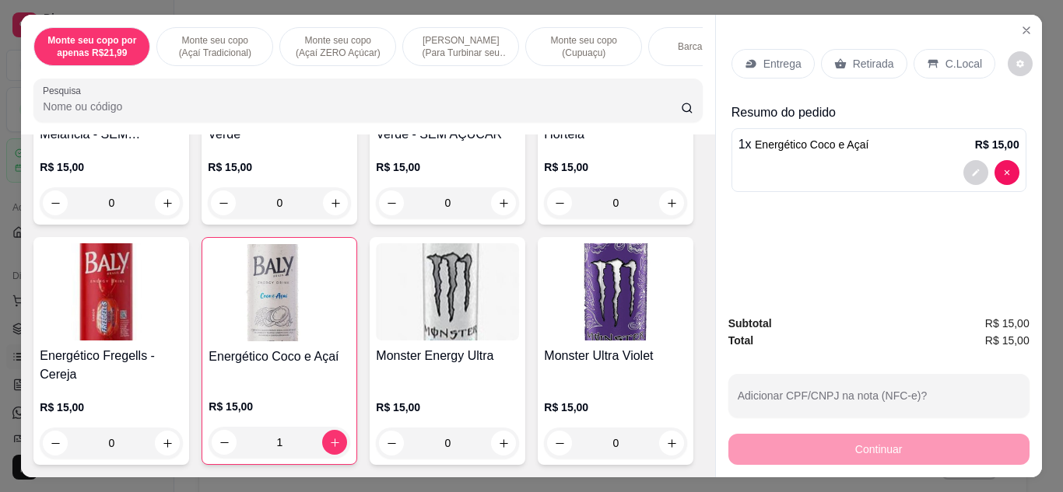
click at [949, 49] on div "C.Local" at bounding box center [954, 64] width 82 height 30
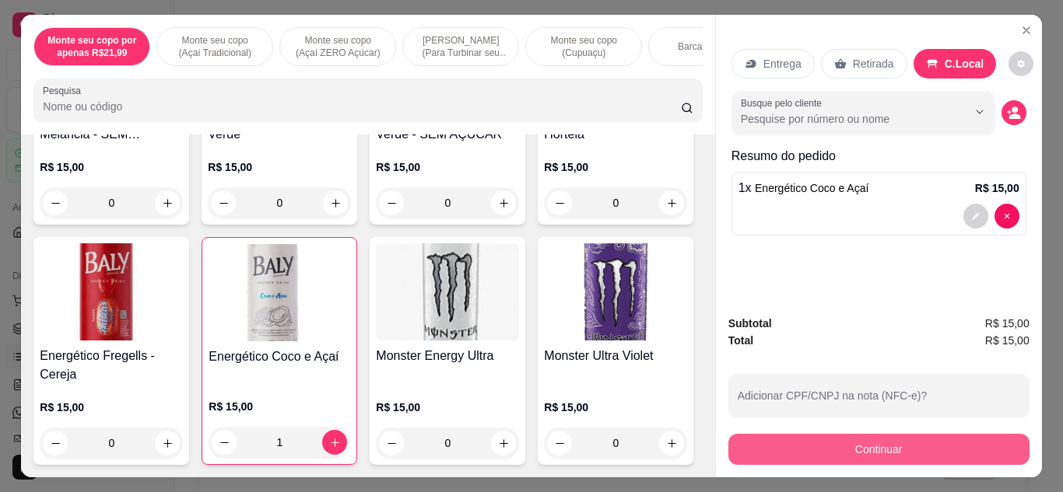
click at [912, 438] on button "Continuar" at bounding box center [878, 449] width 301 height 31
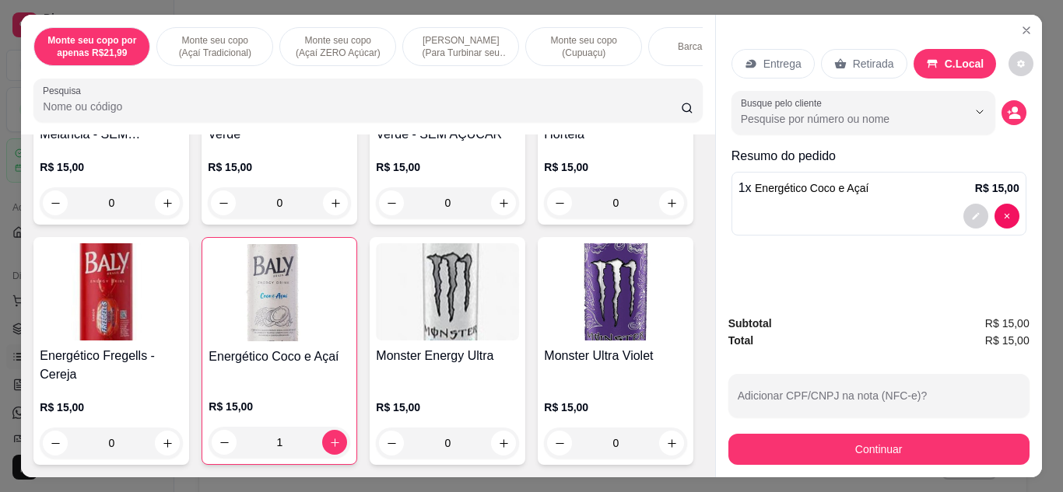
scroll to position [10816, 0]
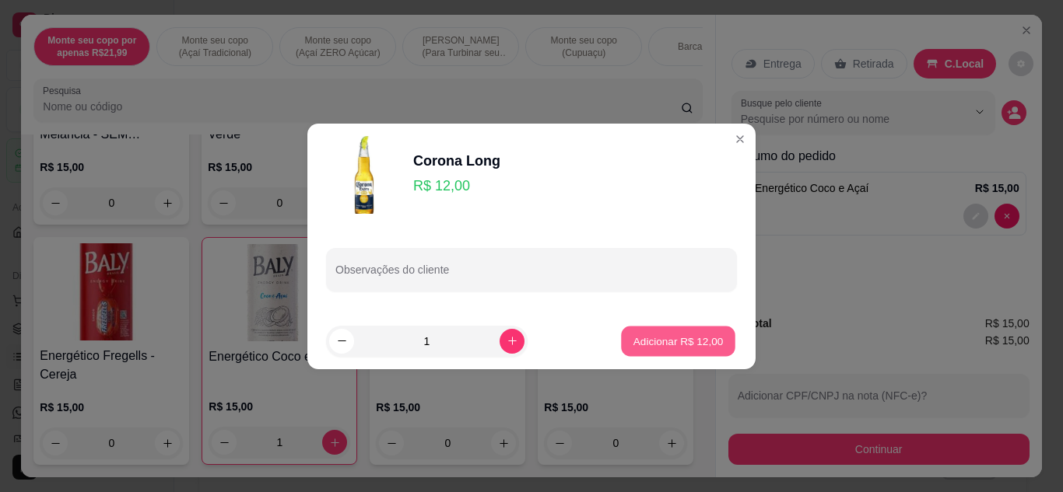
click at [654, 356] on button "Adicionar R$ 12,00" at bounding box center [678, 341] width 114 height 30
type input "1"
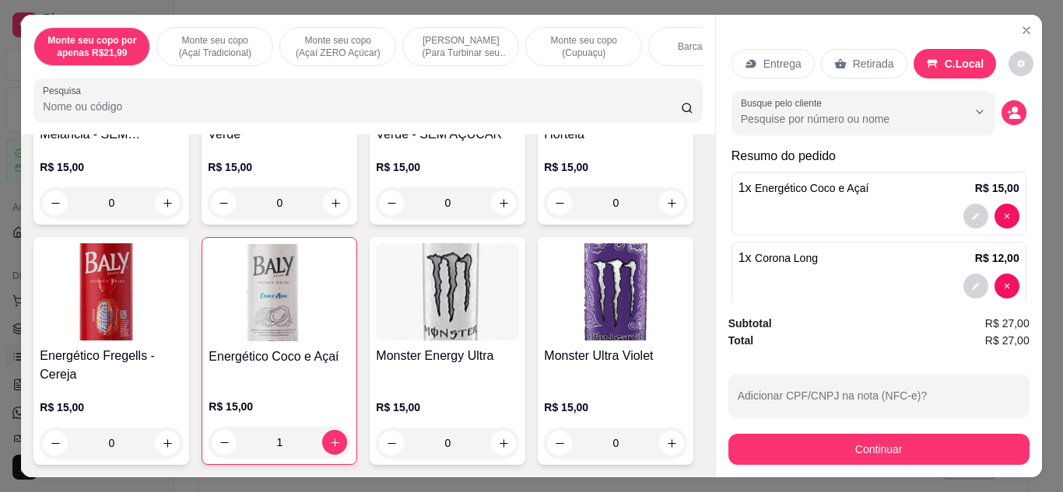
scroll to position [12075, 0]
click at [425, 341] on img at bounding box center [447, 291] width 143 height 97
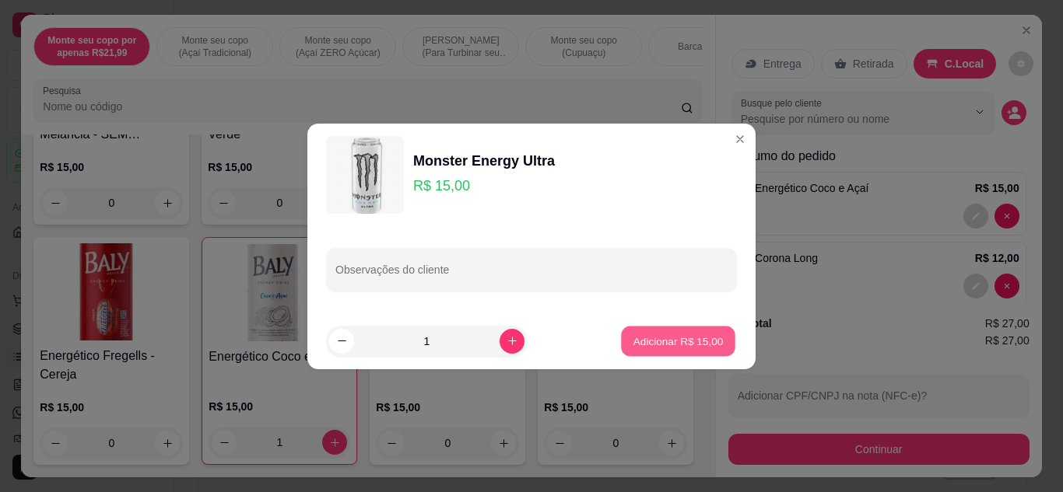
click at [669, 333] on button "Adicionar R$ 15,00" at bounding box center [678, 341] width 114 height 30
type input "1"
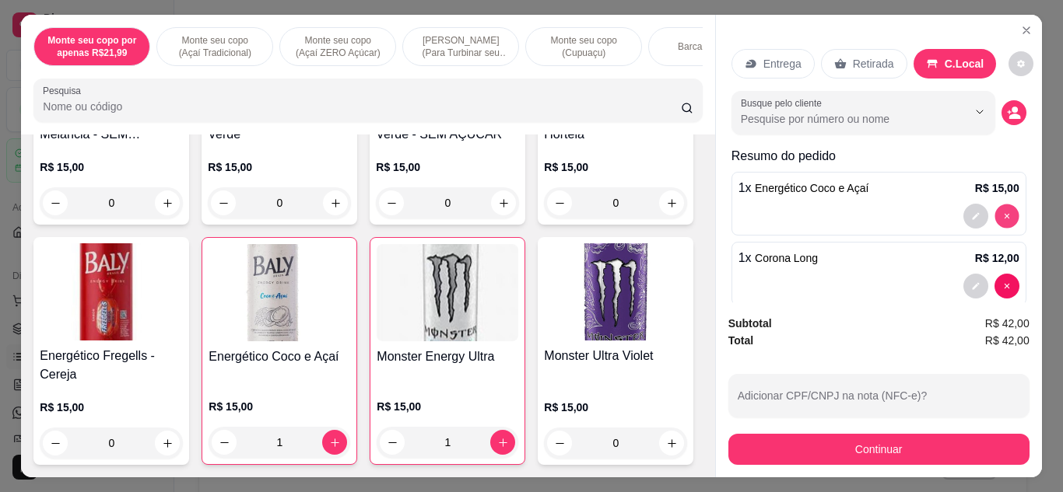
type input "0"
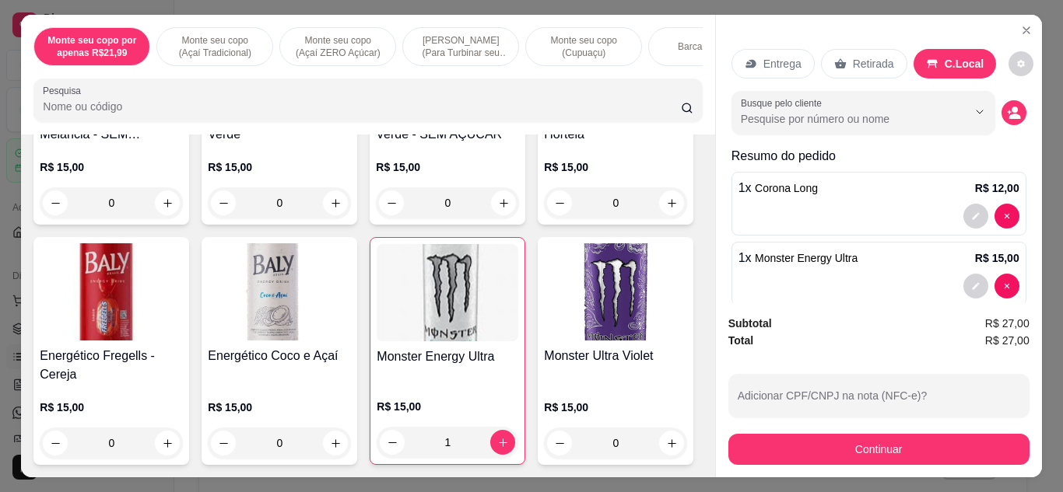
scroll to position [25, 0]
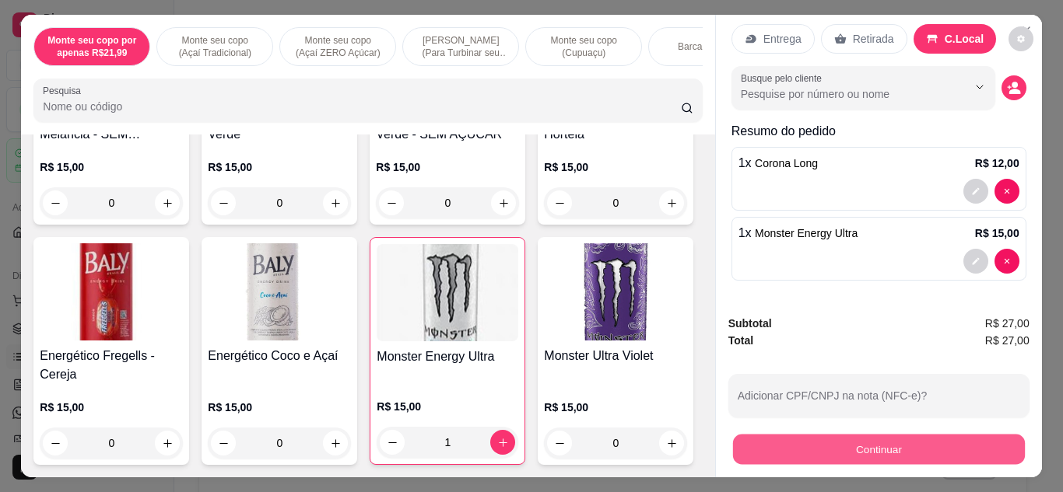
click at [829, 442] on button "Continuar" at bounding box center [878, 450] width 292 height 30
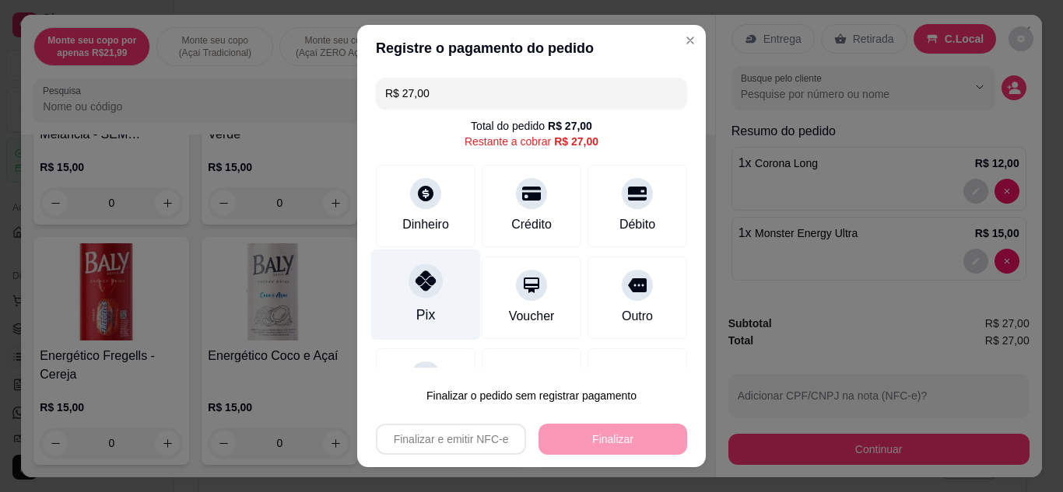
click at [408, 286] on div at bounding box center [425, 281] width 34 height 34
type input "R$ 0,00"
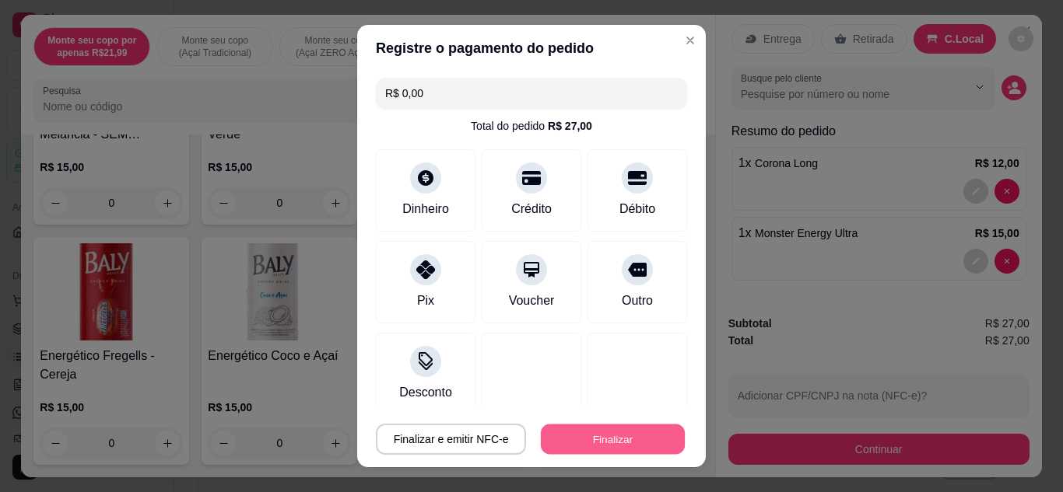
click at [564, 443] on button "Finalizar" at bounding box center [613, 440] width 144 height 30
type input "0"
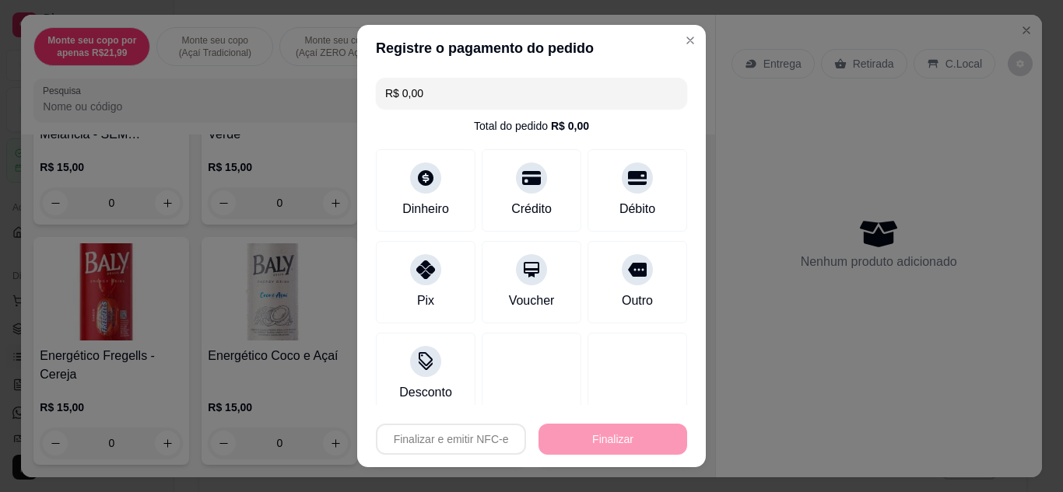
type input "-R$ 27,00"
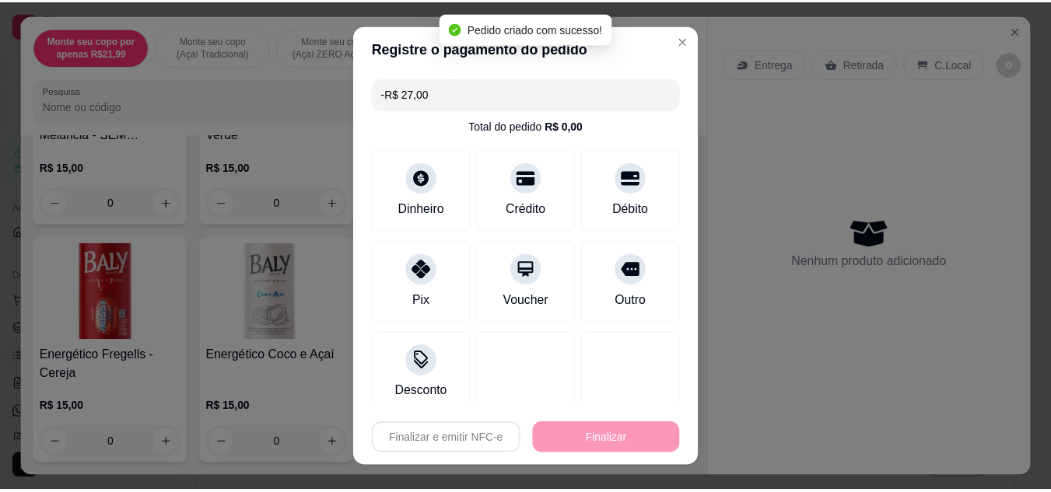
scroll to position [12073, 0]
